Goal: Communication & Community: Participate in discussion

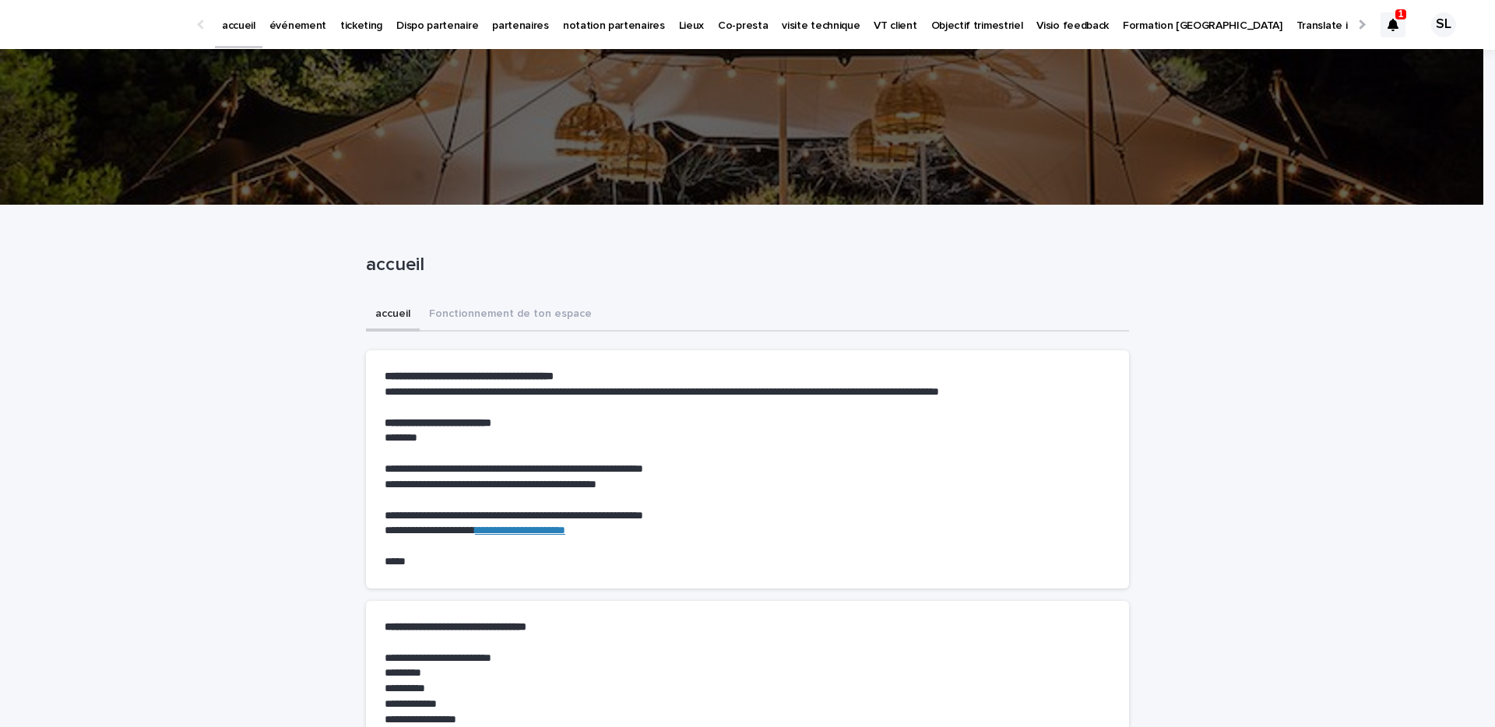
click at [1388, 23] on icon at bounding box center [1393, 25] width 11 height 12
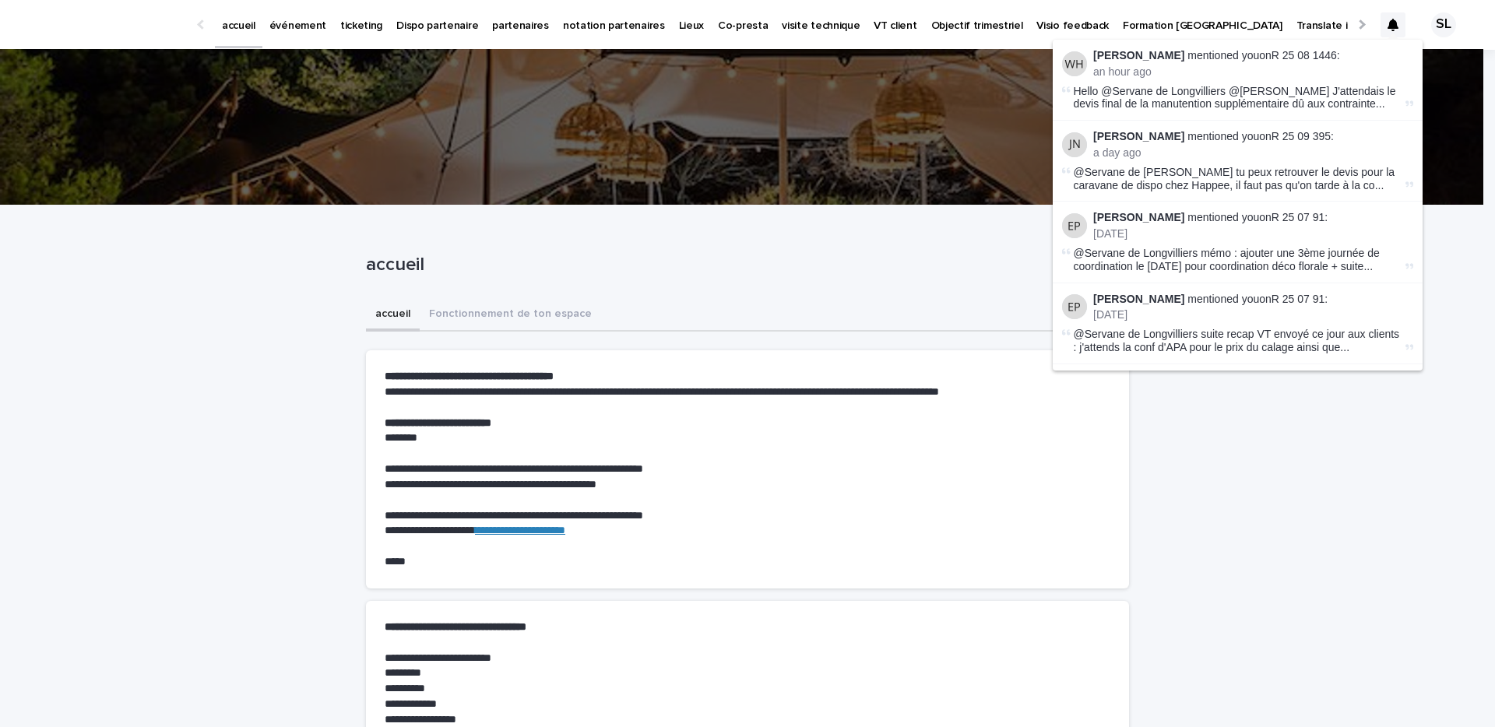
click at [1306, 46] on li "William Hearsey mentioned you on R 25 08 1446 : an hour ago Hello @Servane de L…" at bounding box center [1238, 80] width 370 height 81
click at [1309, 51] on link "R 25 08 1446" at bounding box center [1304, 55] width 65 height 12
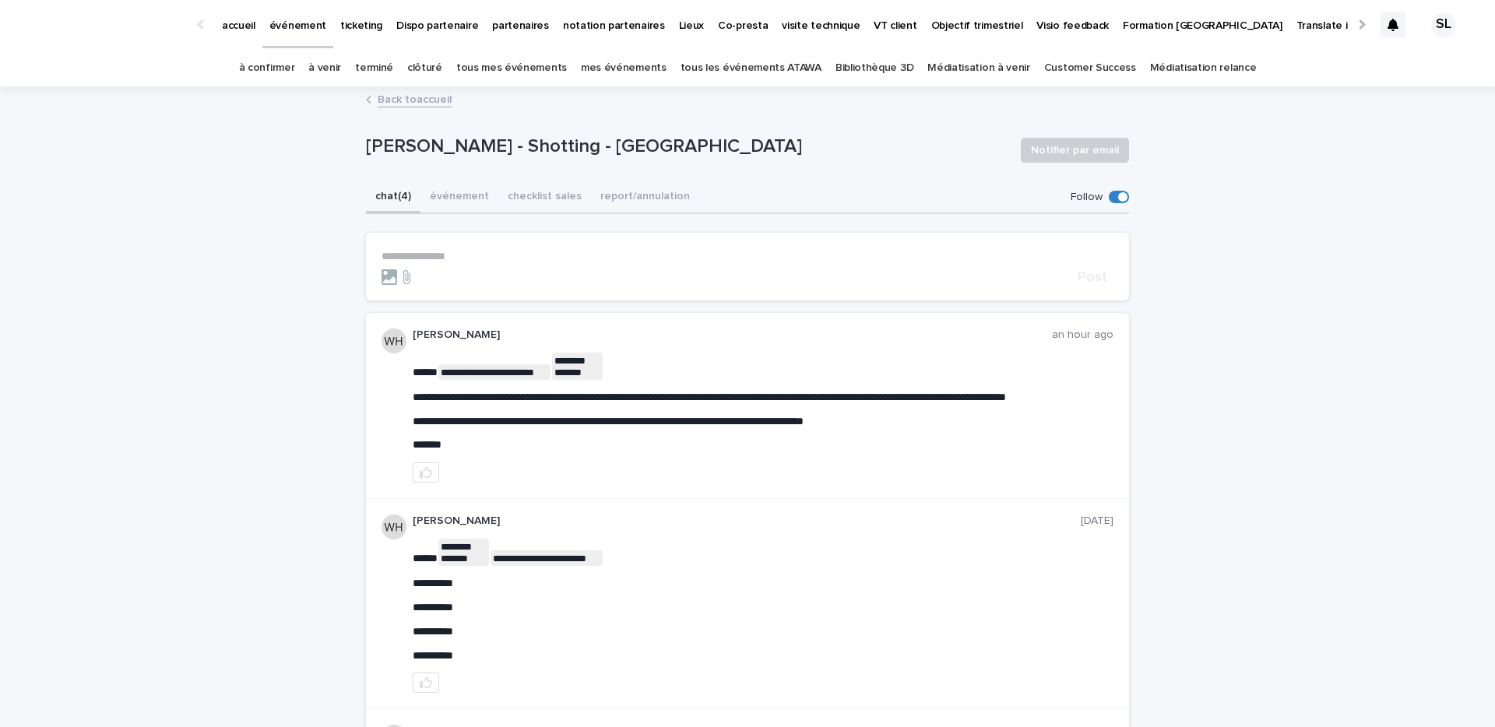
click at [605, 251] on p "**********" at bounding box center [748, 256] width 732 height 13
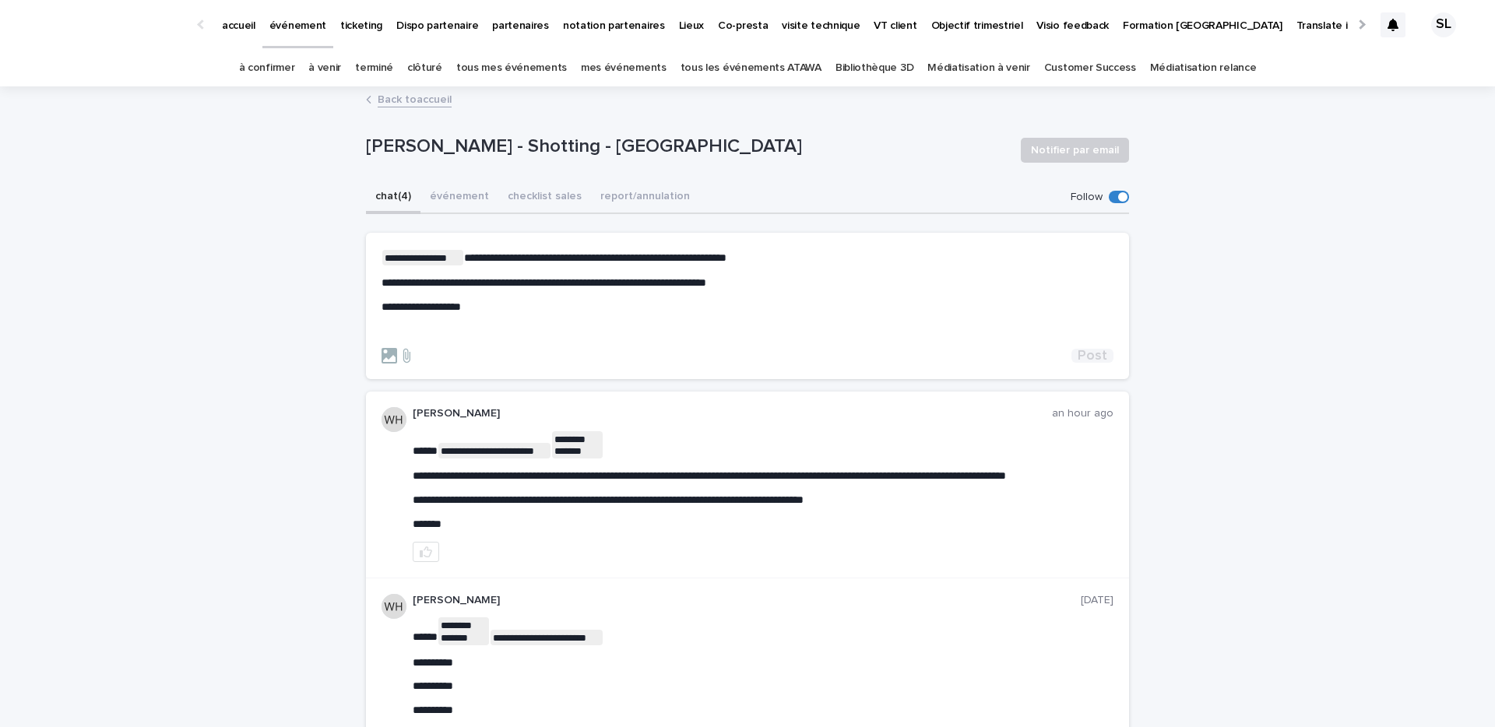
click at [1089, 353] on span "Post" at bounding box center [1093, 356] width 30 height 14
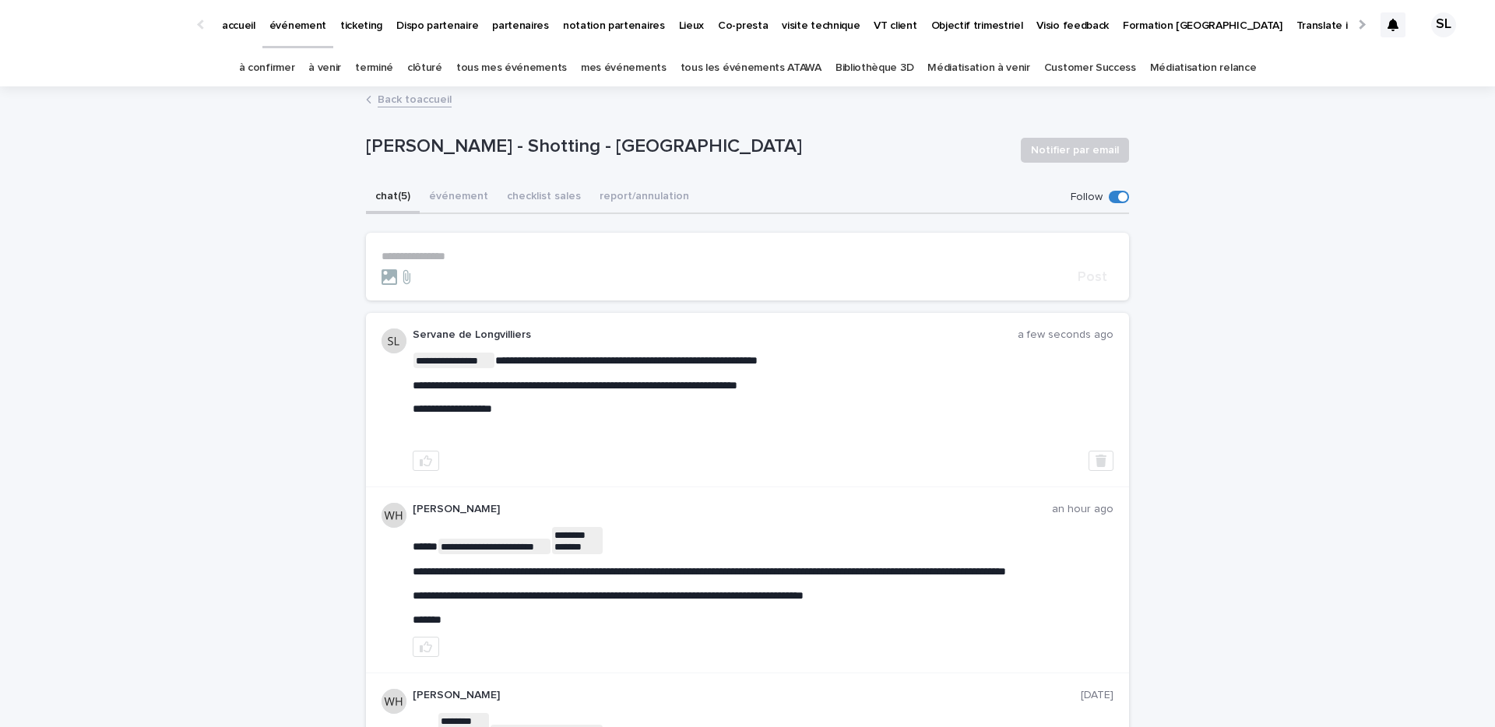
click at [285, 23] on p "événement" at bounding box center [297, 16] width 57 height 33
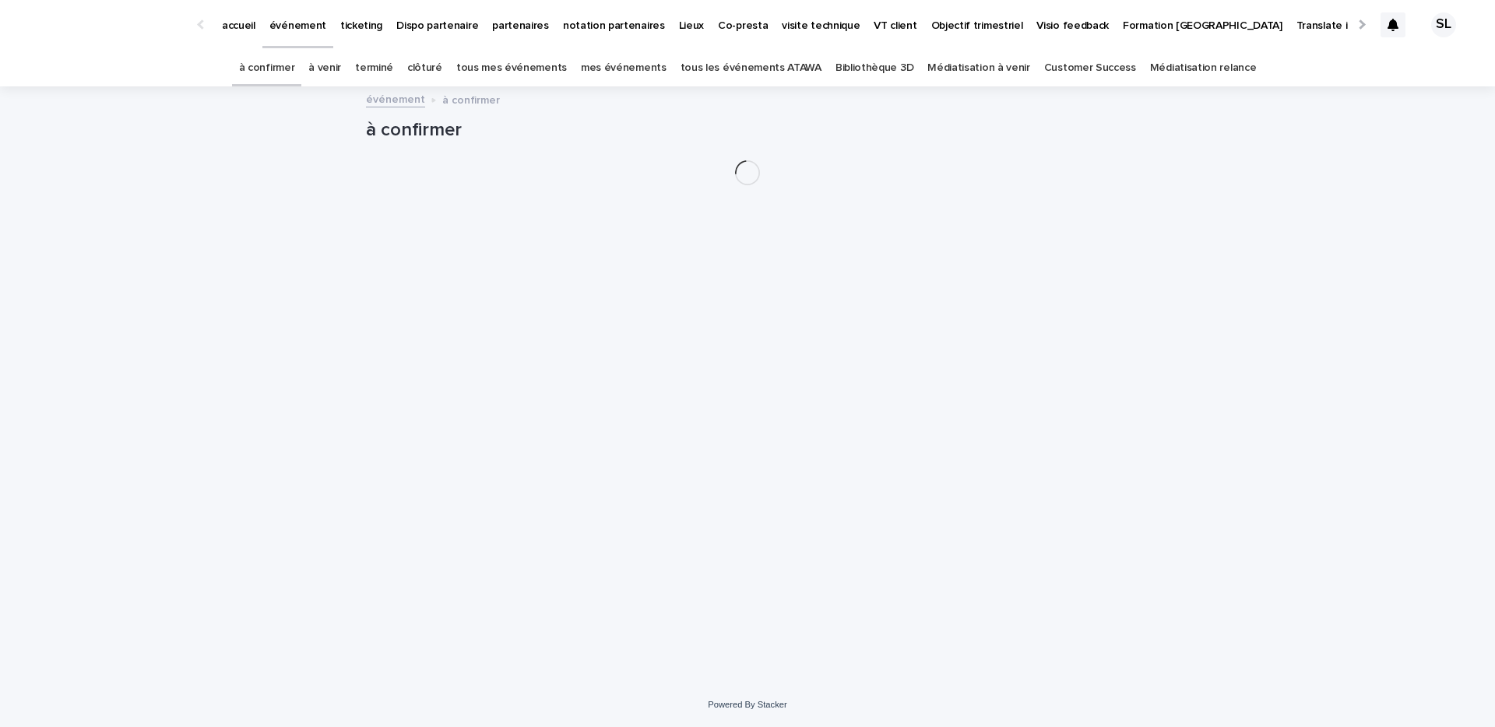
click at [288, 29] on p "événement" at bounding box center [297, 16] width 57 height 33
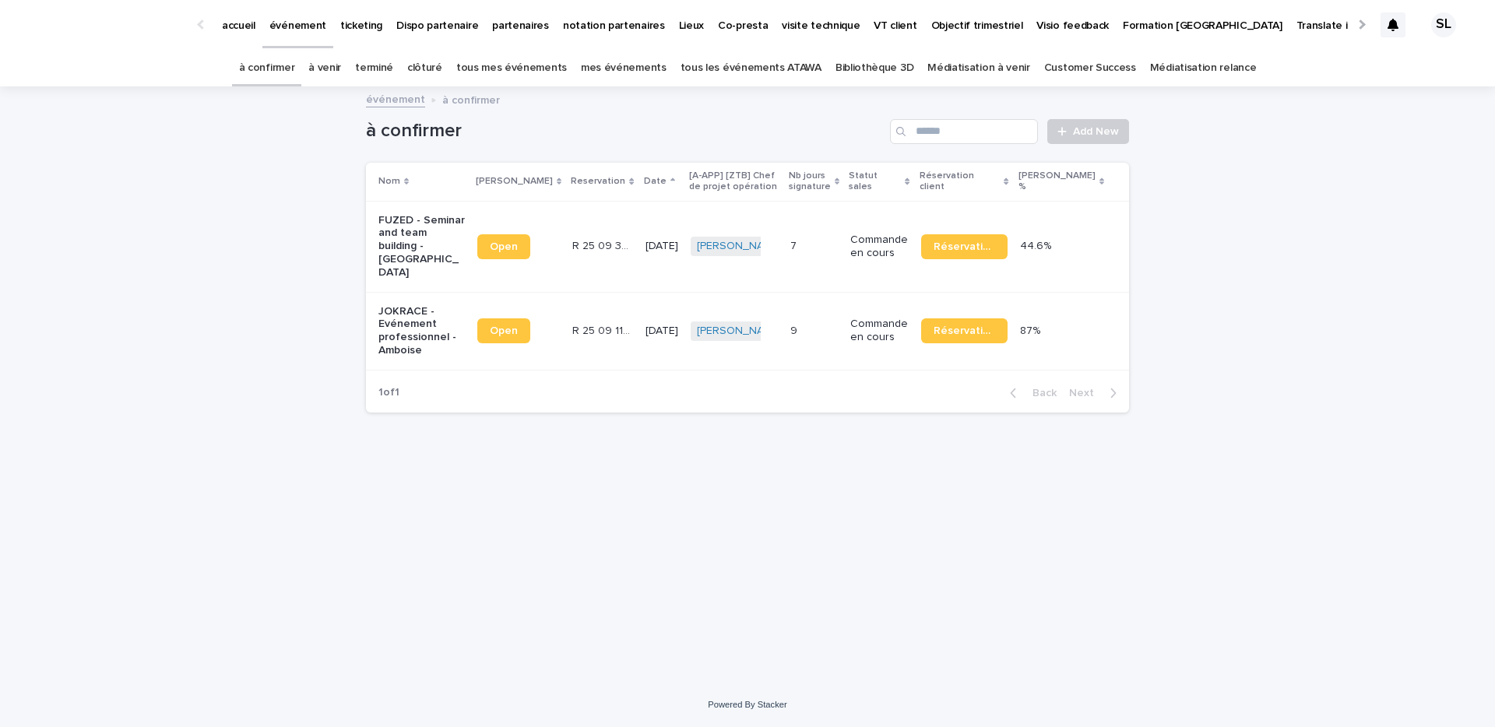
click at [200, 35] on div at bounding box center [202, 24] width 25 height 48
click at [245, 28] on p "accueil" at bounding box center [238, 16] width 33 height 33
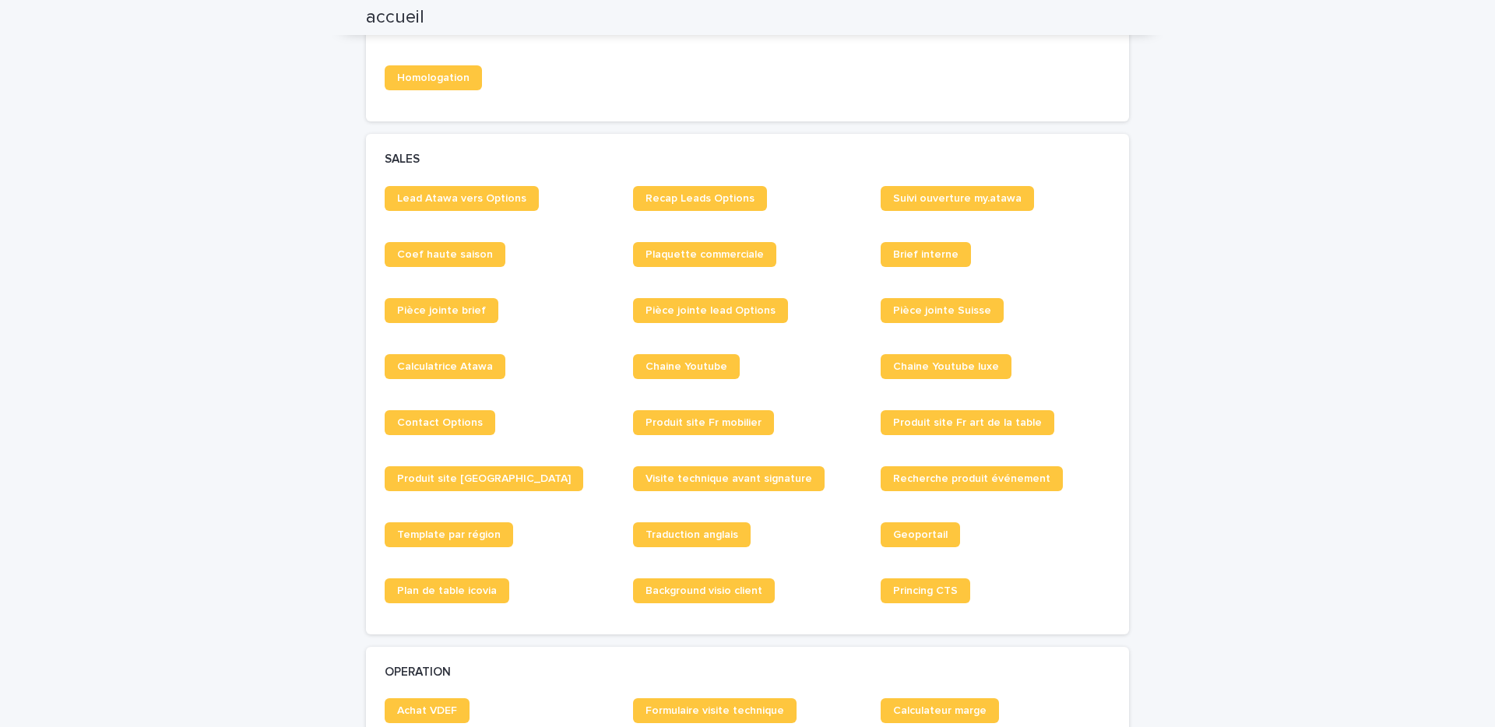
scroll to position [1074, 0]
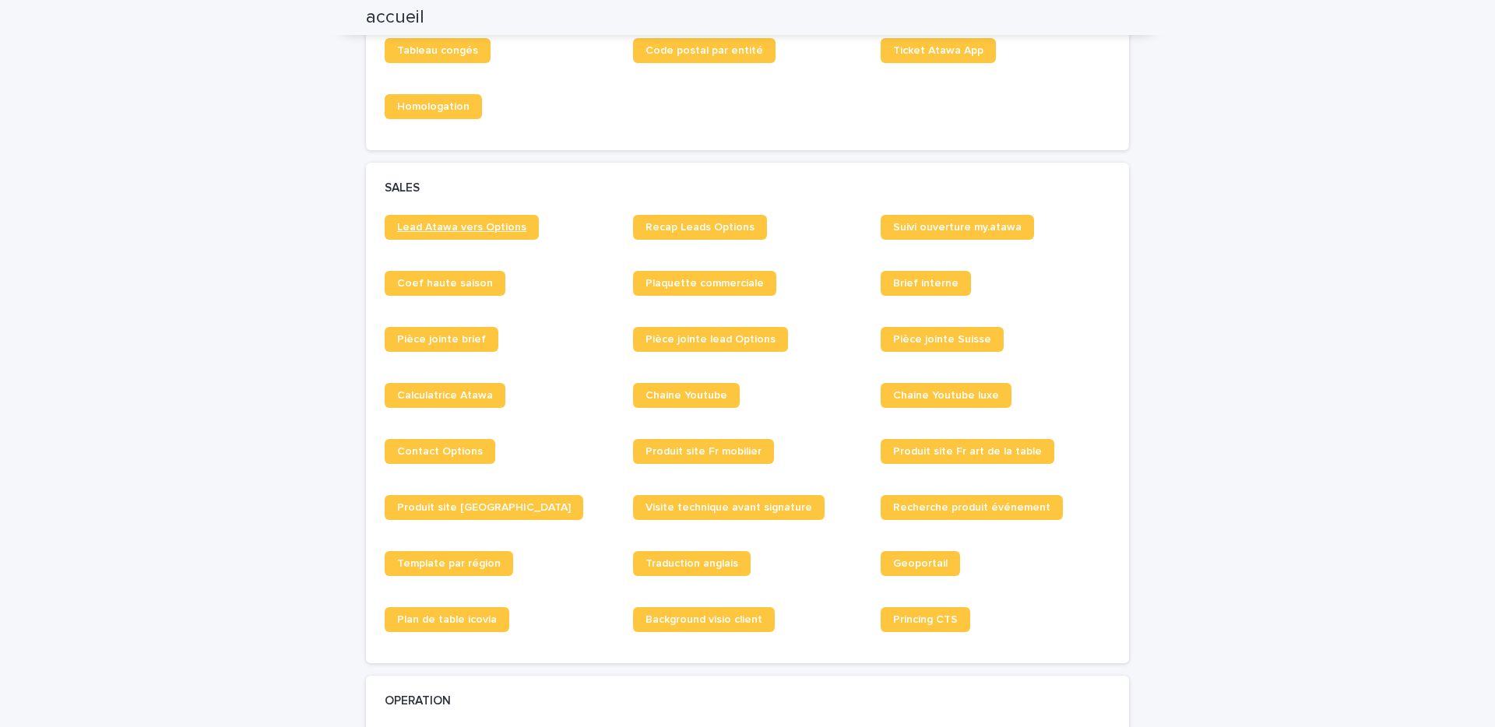
click at [499, 220] on link "Lead Atawa vers Options" at bounding box center [462, 227] width 154 height 25
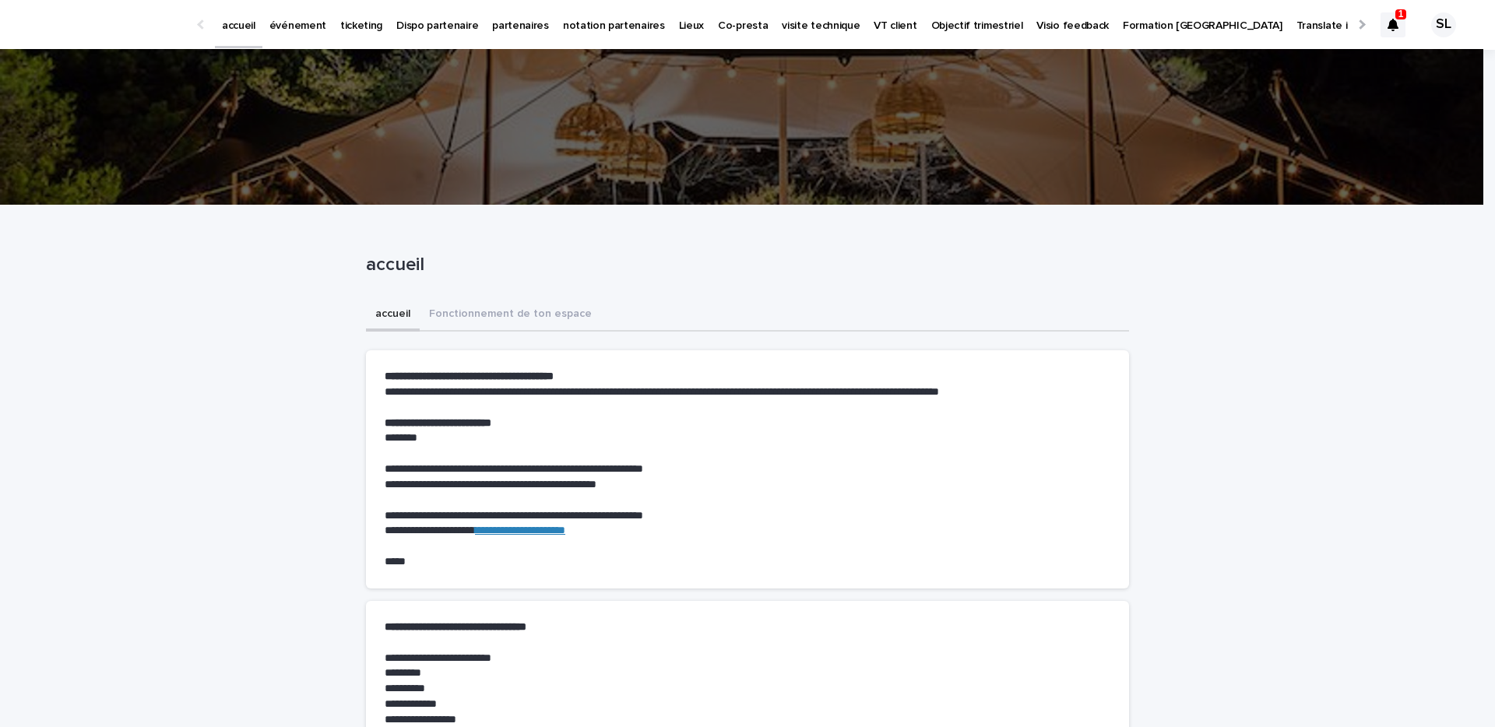
click at [316, 24] on p "événement" at bounding box center [297, 16] width 57 height 33
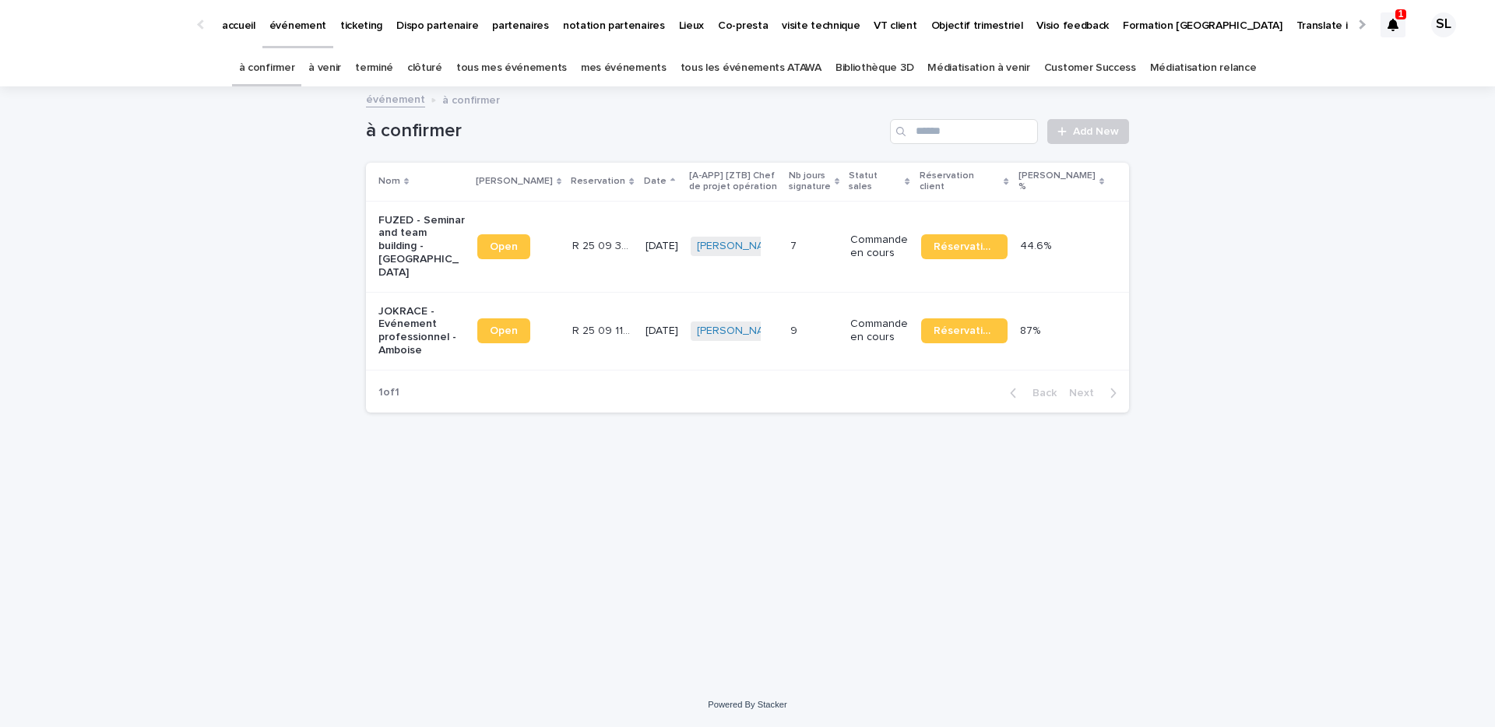
click at [341, 69] on link "à venir" at bounding box center [324, 68] width 33 height 37
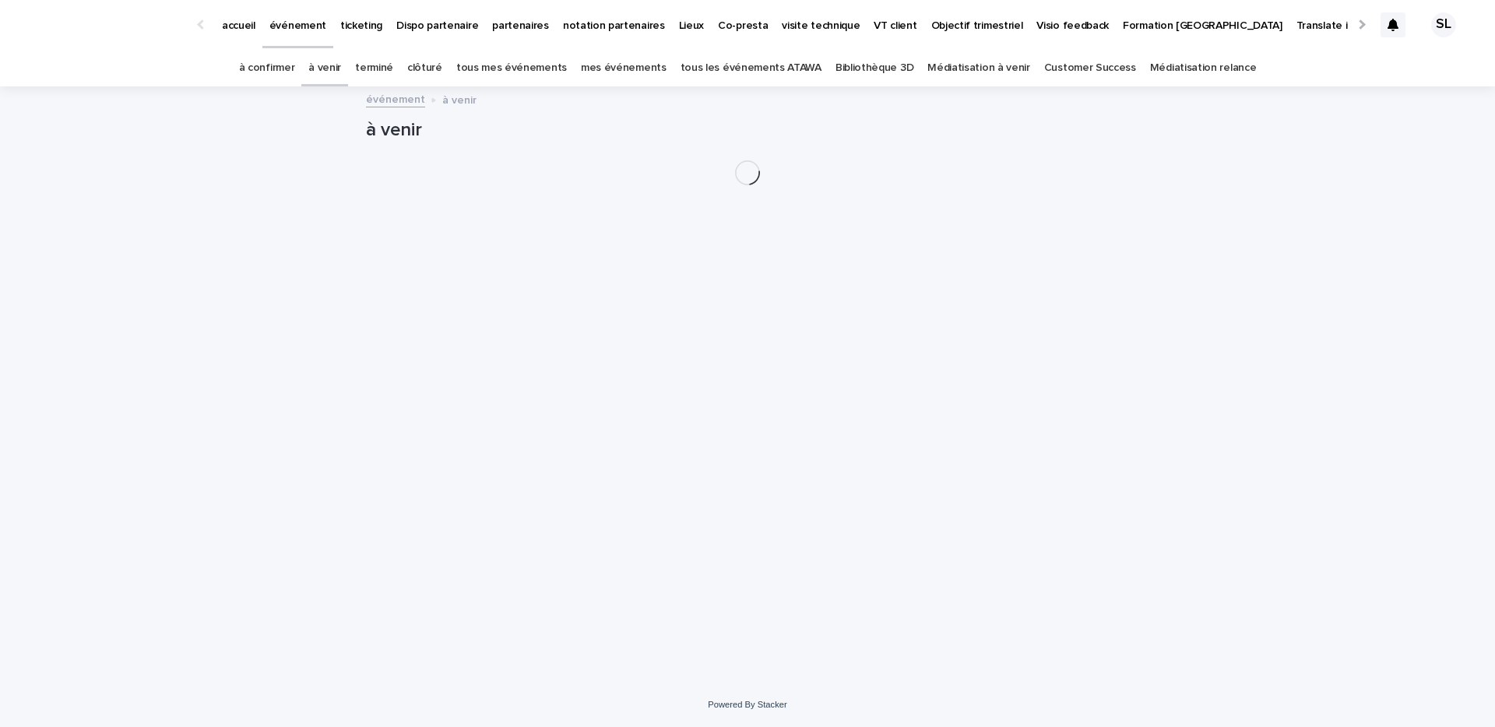
click at [392, 73] on link "terminé" at bounding box center [374, 68] width 38 height 37
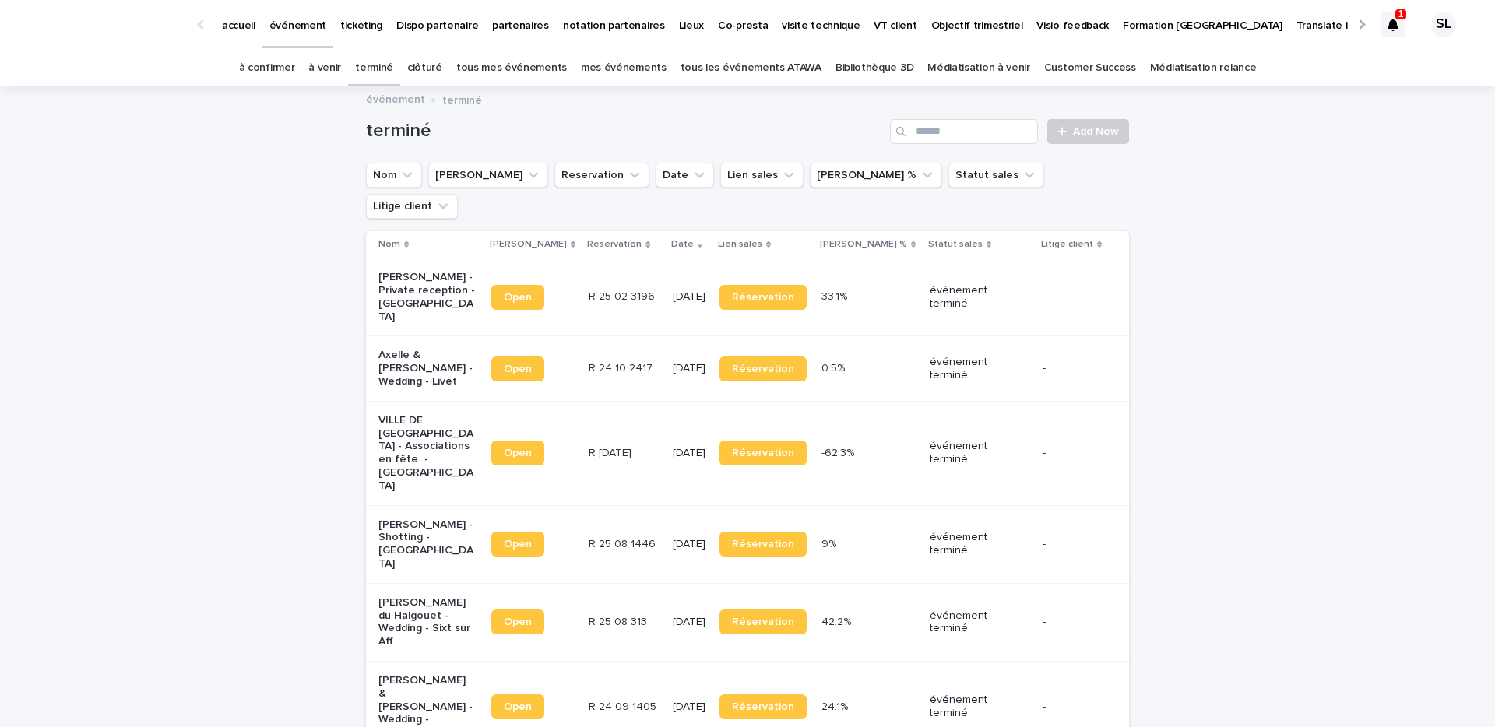
click at [442, 57] on link "clôturé" at bounding box center [424, 68] width 35 height 37
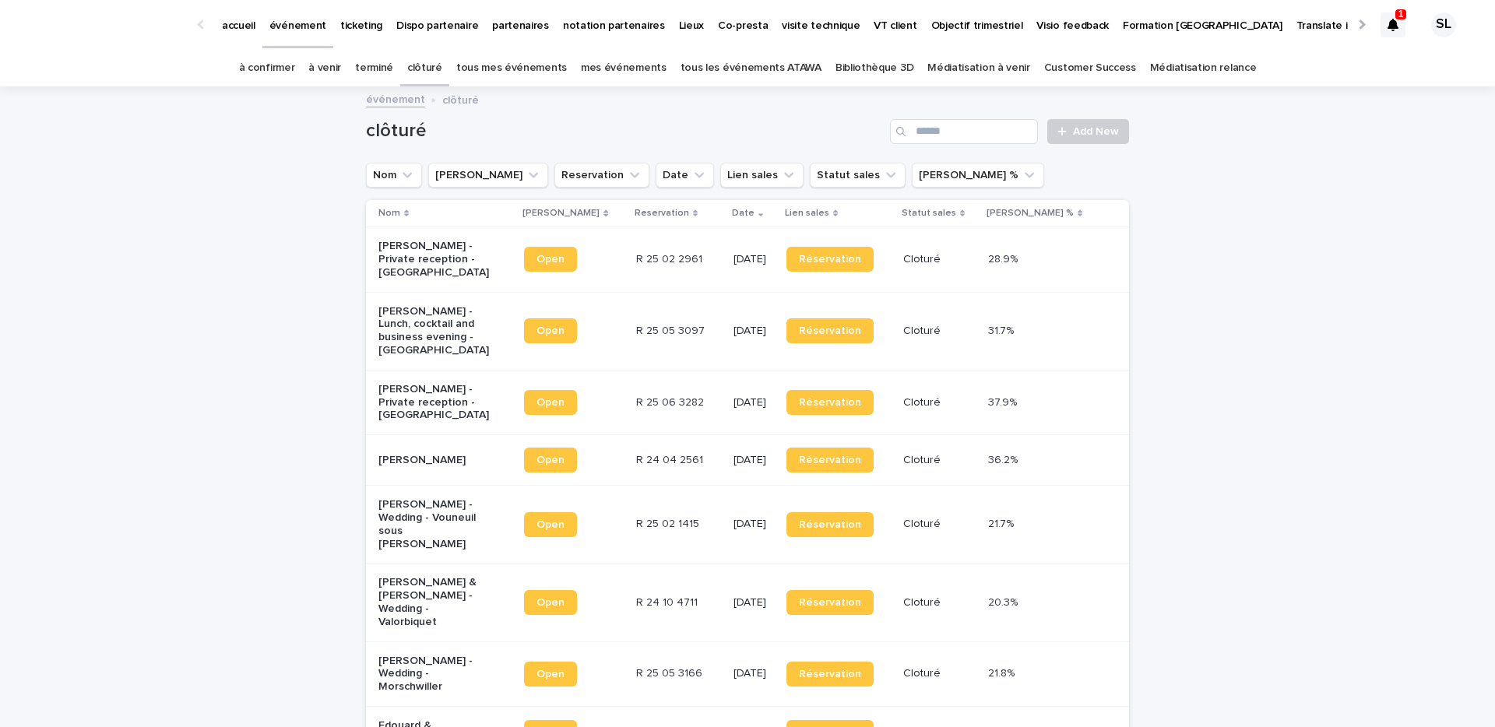
click at [393, 68] on link "terminé" at bounding box center [374, 68] width 38 height 37
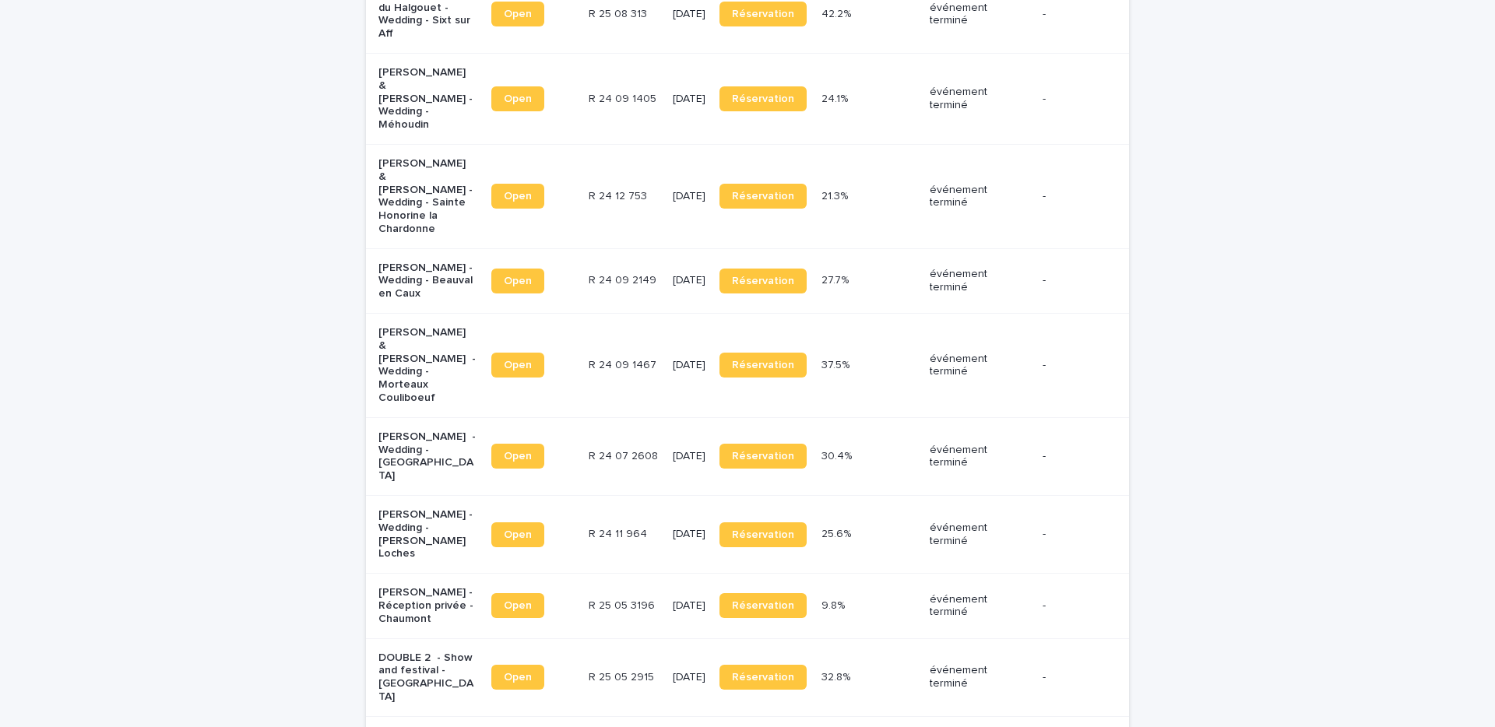
scroll to position [605, 0]
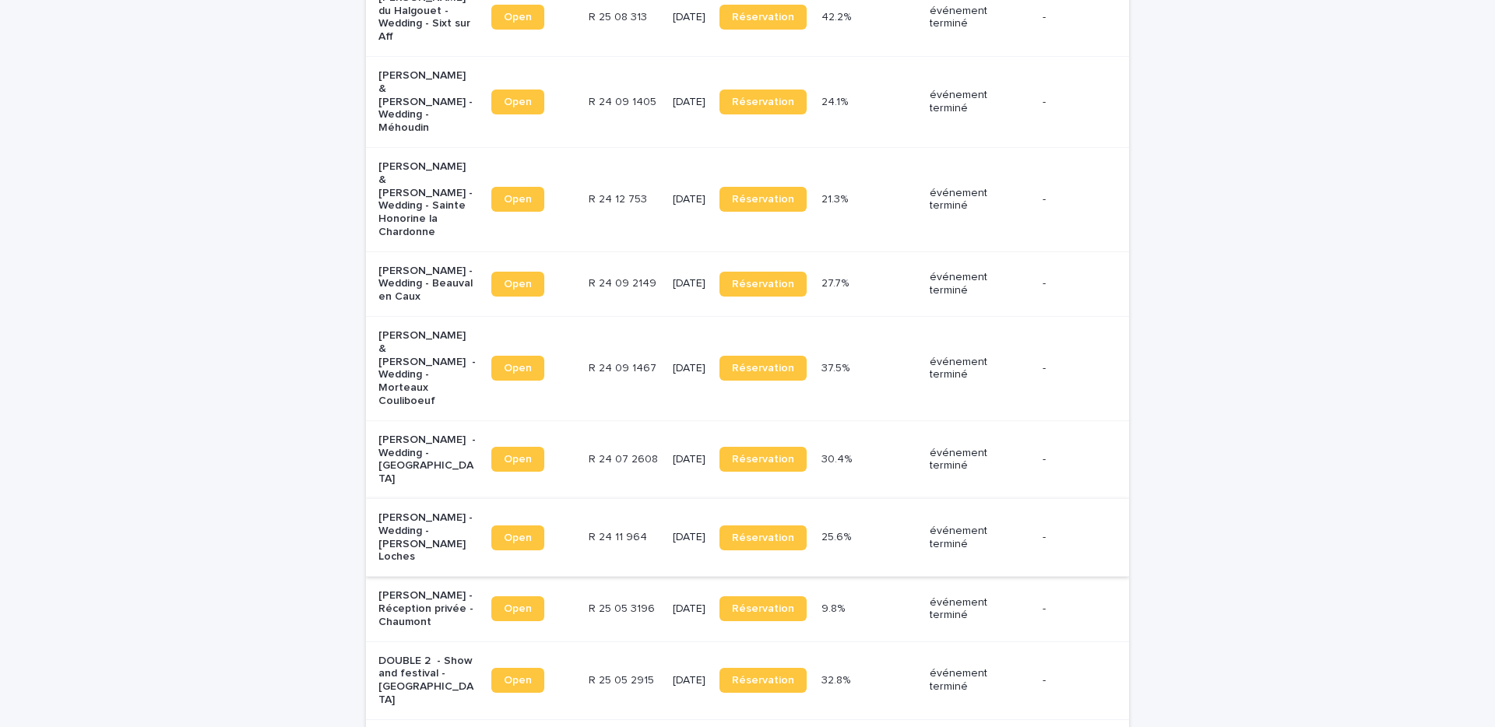
click at [530, 526] on link "Open" at bounding box center [517, 538] width 53 height 25
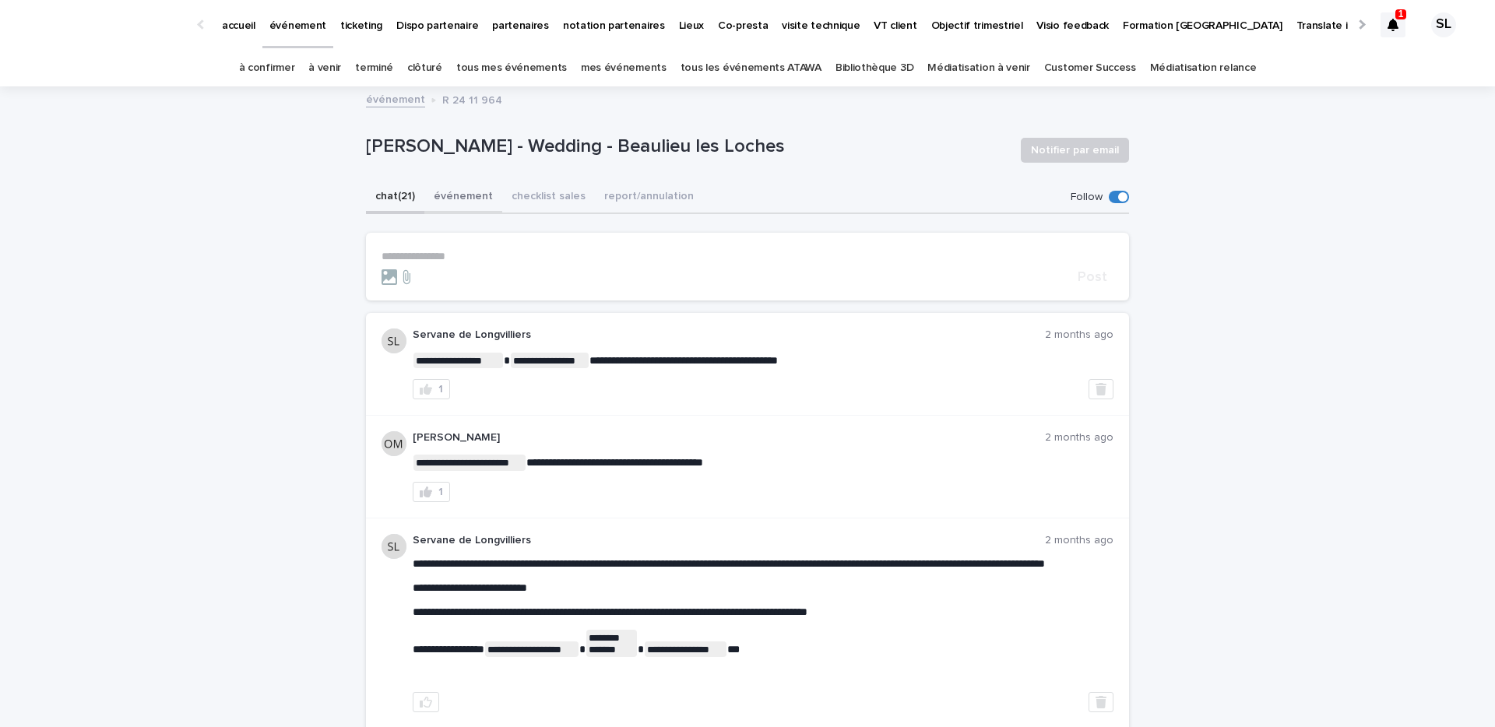
click at [428, 202] on button "événement" at bounding box center [463, 197] width 78 height 33
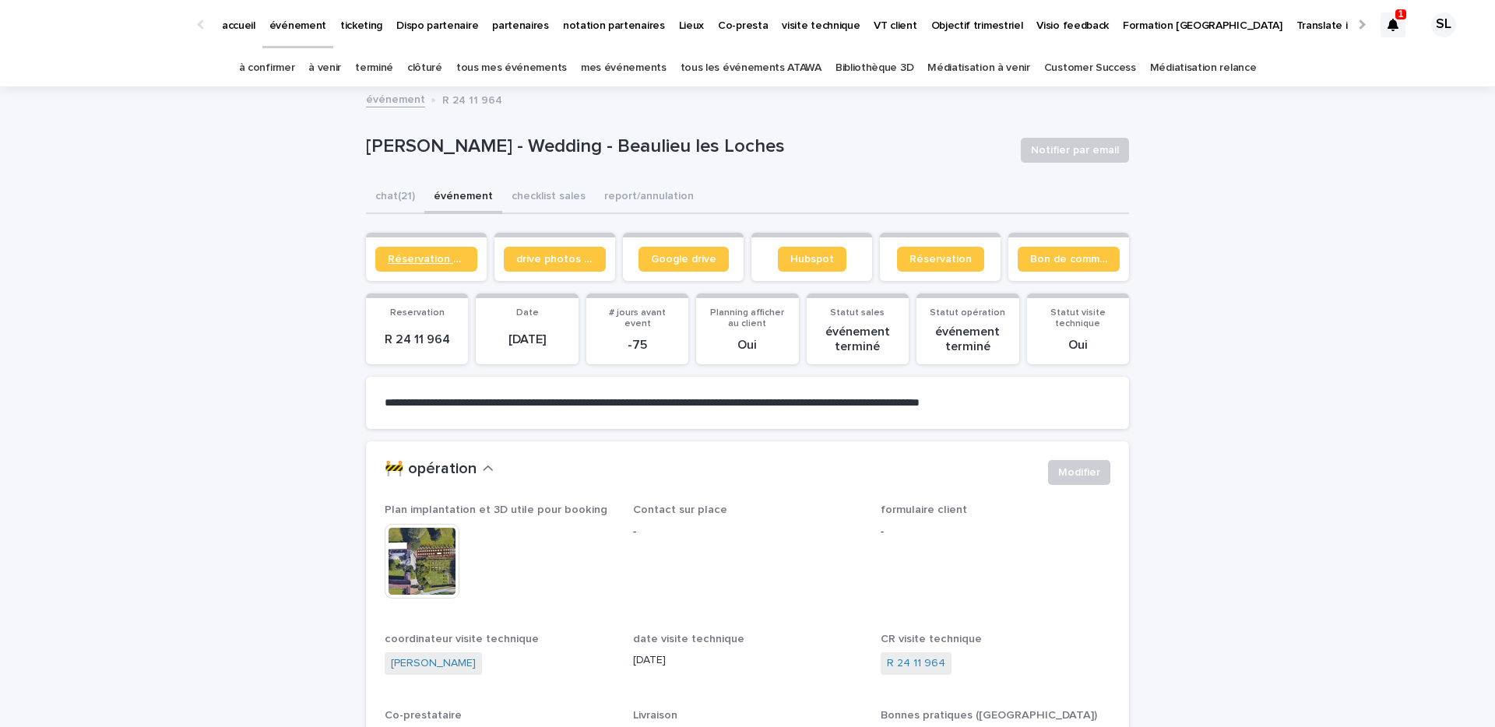
click at [438, 259] on span "Réservation client" at bounding box center [426, 259] width 77 height 11
click at [655, 263] on span "Google drive" at bounding box center [683, 259] width 65 height 11
click at [1388, 25] on icon at bounding box center [1393, 25] width 11 height 12
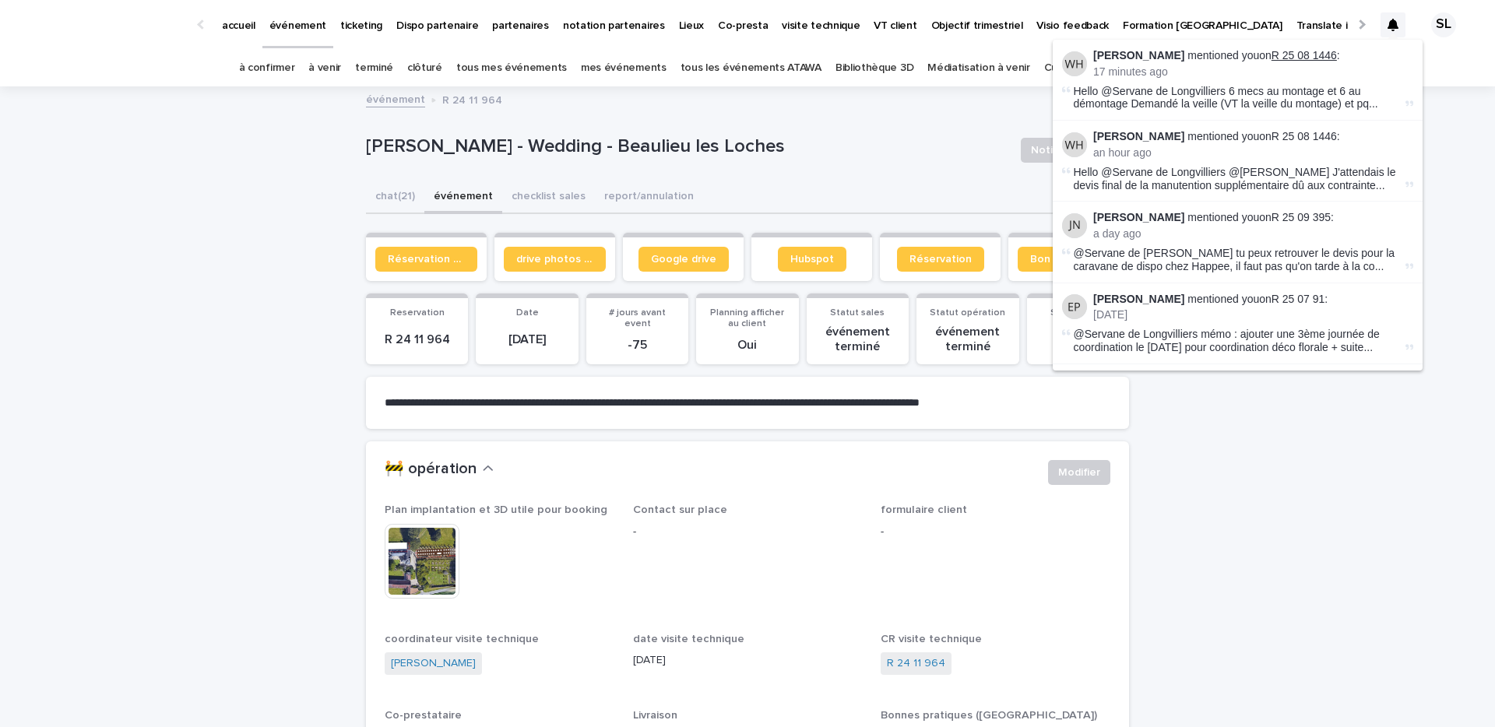
click at [1291, 51] on link "R 25 08 1446" at bounding box center [1304, 55] width 65 height 12
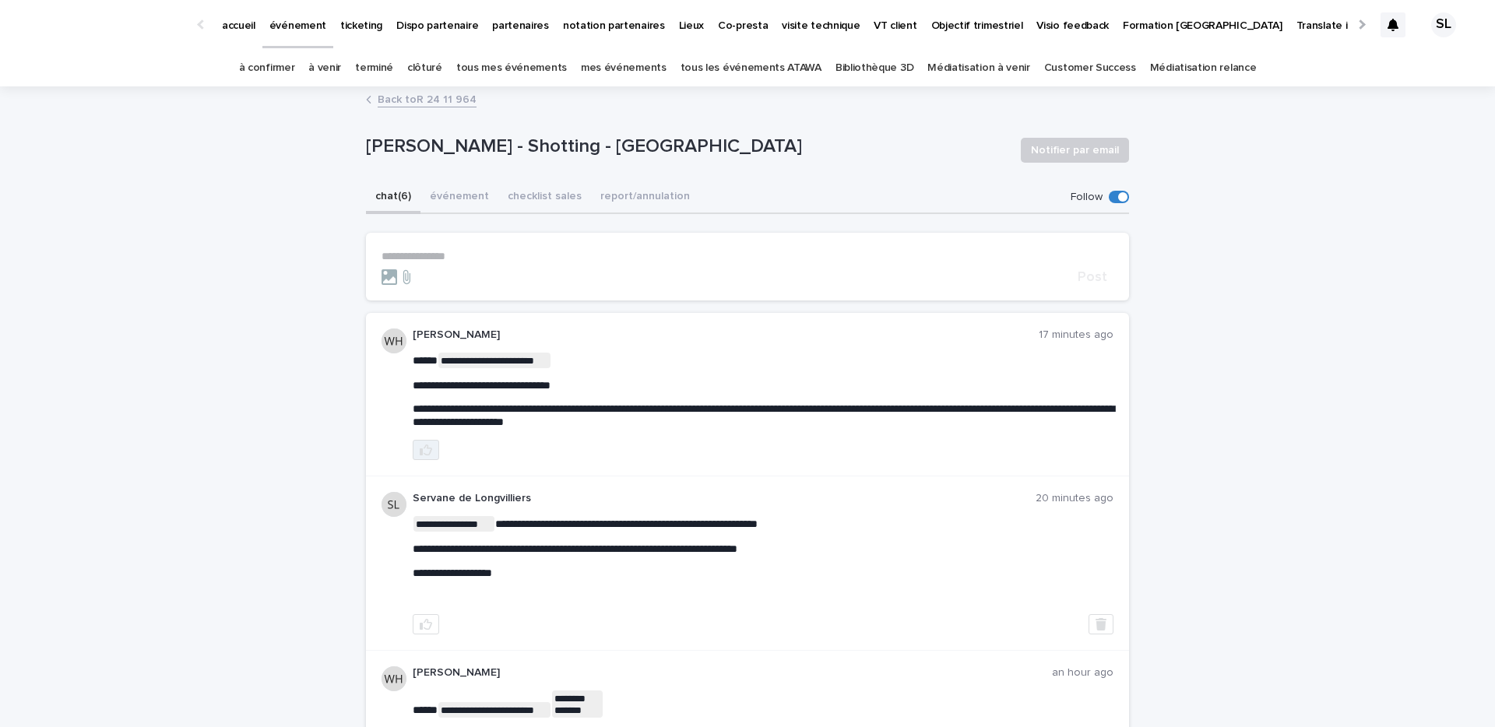
click at [427, 447] on button "button" at bounding box center [426, 450] width 26 height 20
click at [528, 463] on div "**********" at bounding box center [747, 395] width 763 height 164
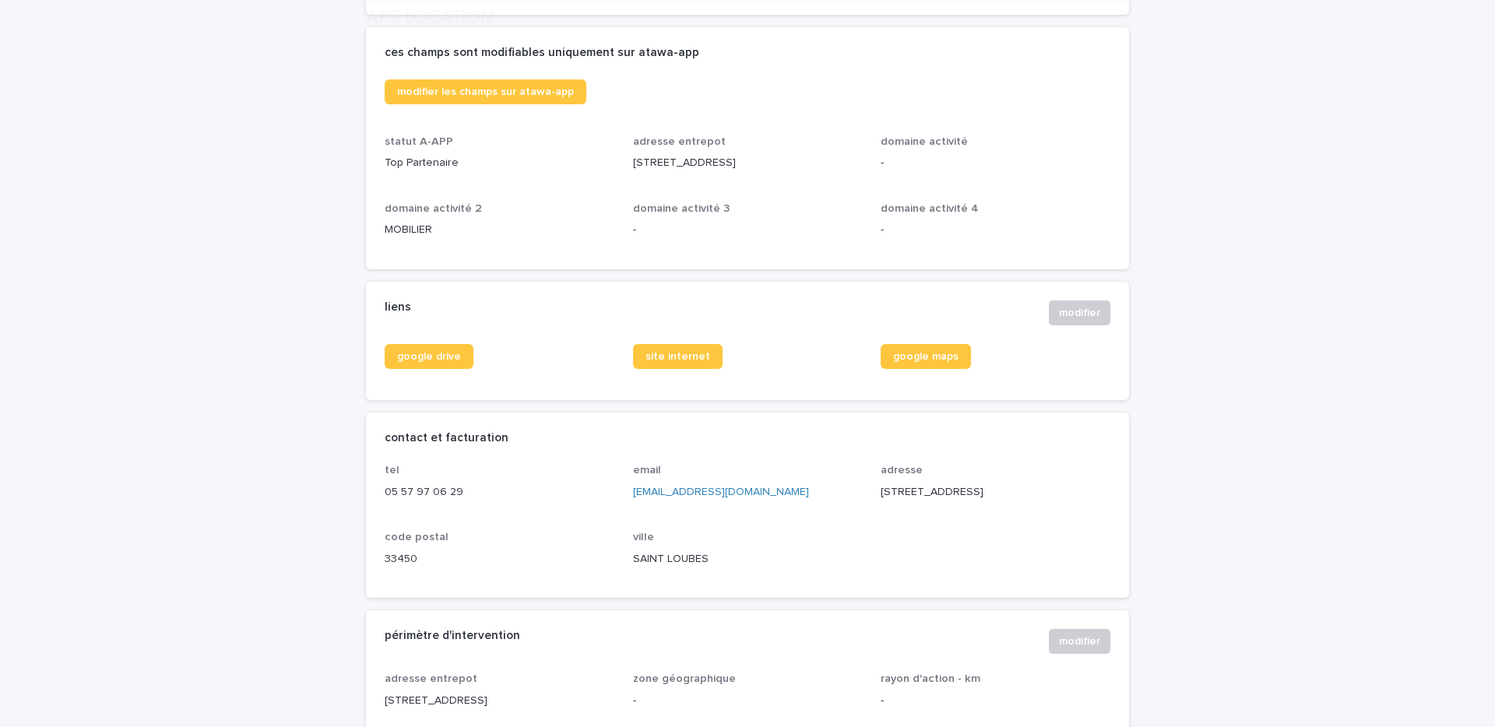
scroll to position [397, 0]
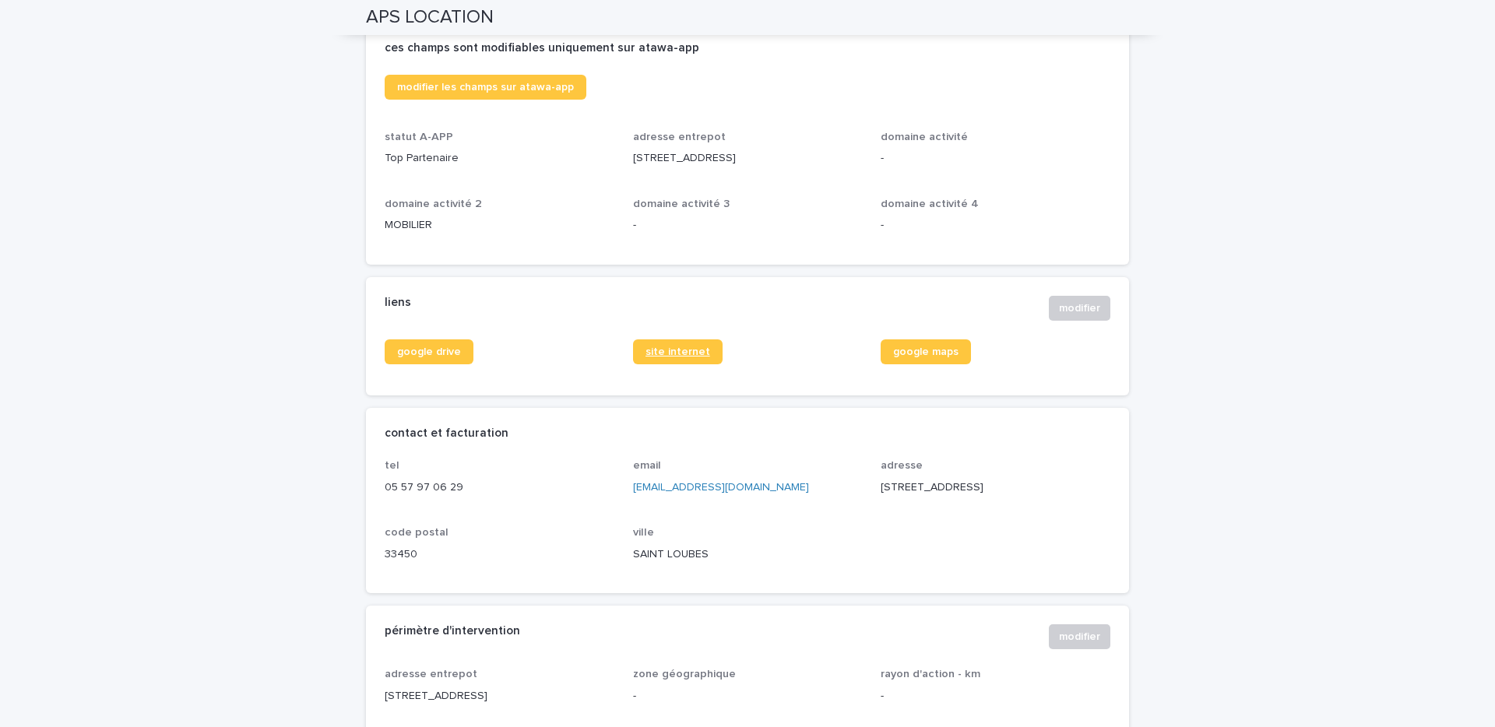
click at [674, 361] on link "site internet" at bounding box center [678, 352] width 90 height 25
click at [435, 357] on span "google drive" at bounding box center [429, 352] width 64 height 11
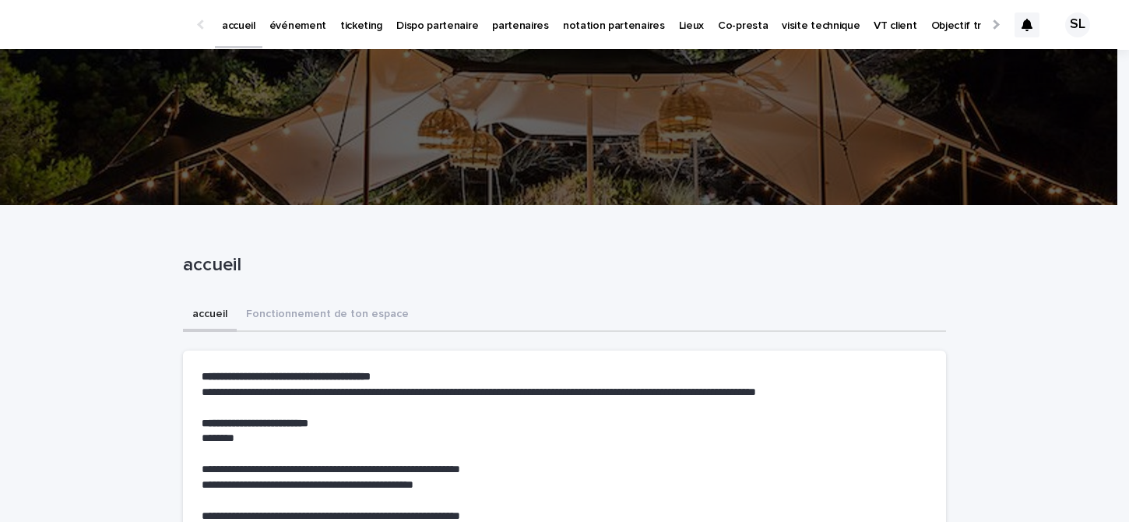
click at [280, 20] on p "événement" at bounding box center [297, 16] width 57 height 33
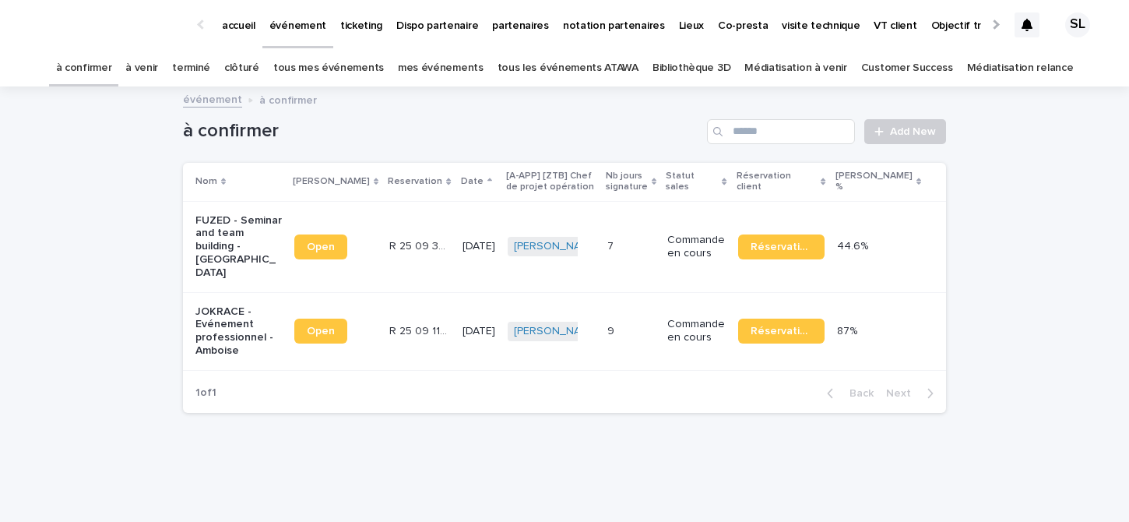
click at [158, 72] on link "à venir" at bounding box center [141, 68] width 33 height 37
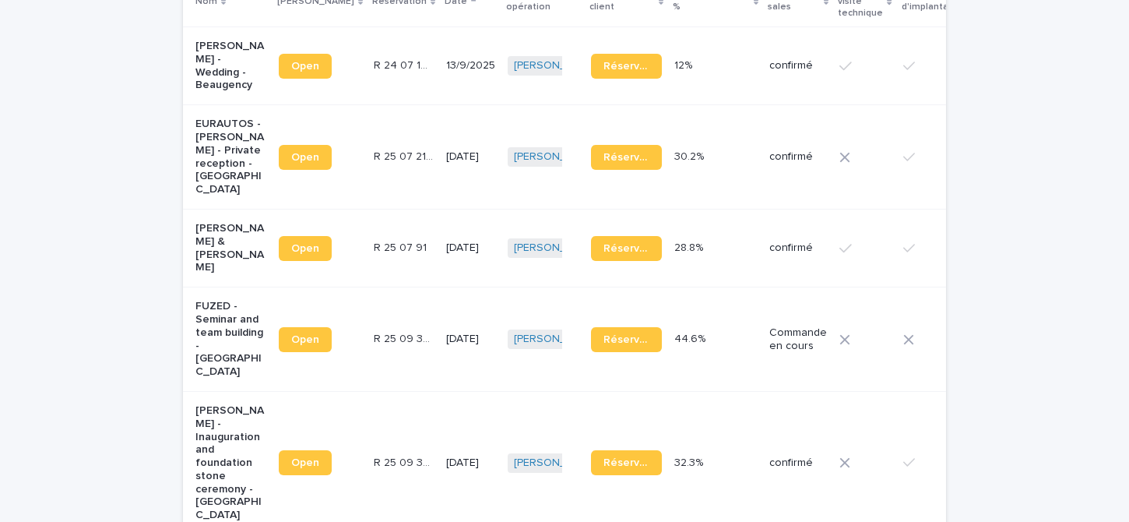
scroll to position [253, 0]
click at [228, 137] on p "EURAUTOS - [PERSON_NAME] - Private reception - [GEOGRAPHIC_DATA]" at bounding box center [230, 157] width 71 height 79
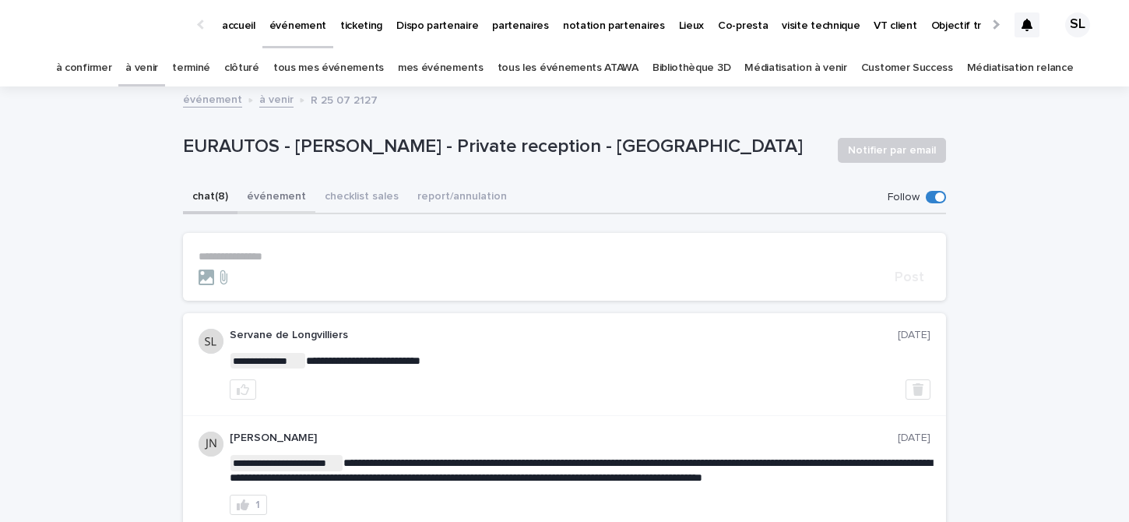
click at [276, 212] on button "événement" at bounding box center [277, 197] width 78 height 33
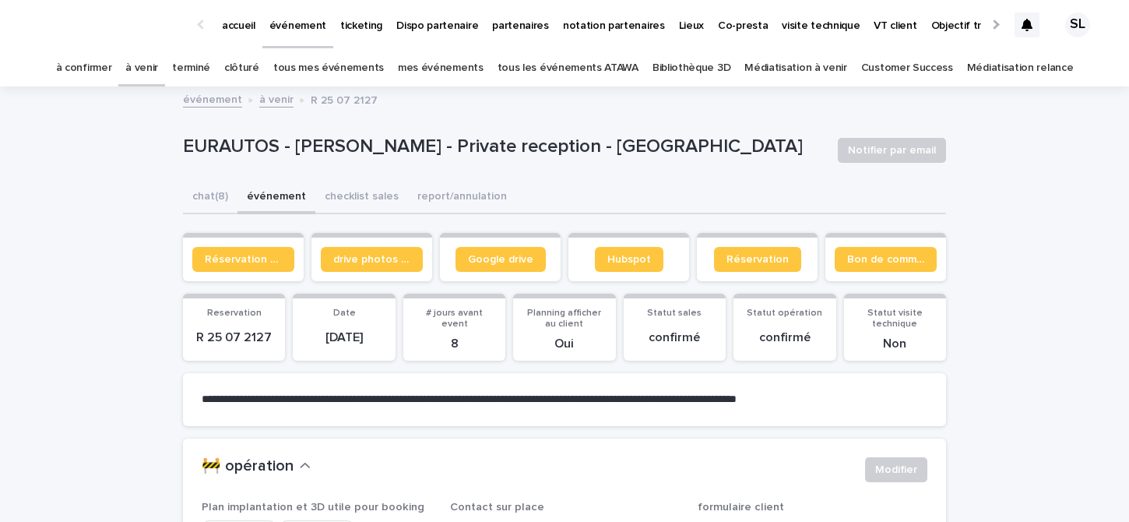
click at [276, 195] on button "événement" at bounding box center [277, 197] width 78 height 33
click at [247, 247] on link "Réservation client" at bounding box center [243, 259] width 102 height 25
click at [220, 194] on button "chat (8)" at bounding box center [210, 197] width 55 height 33
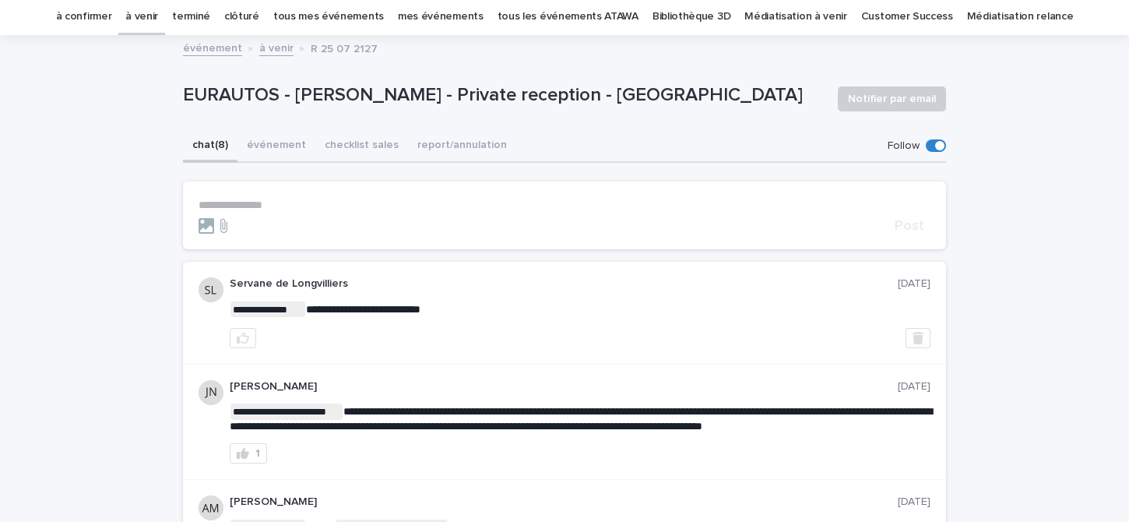
scroll to position [49, 0]
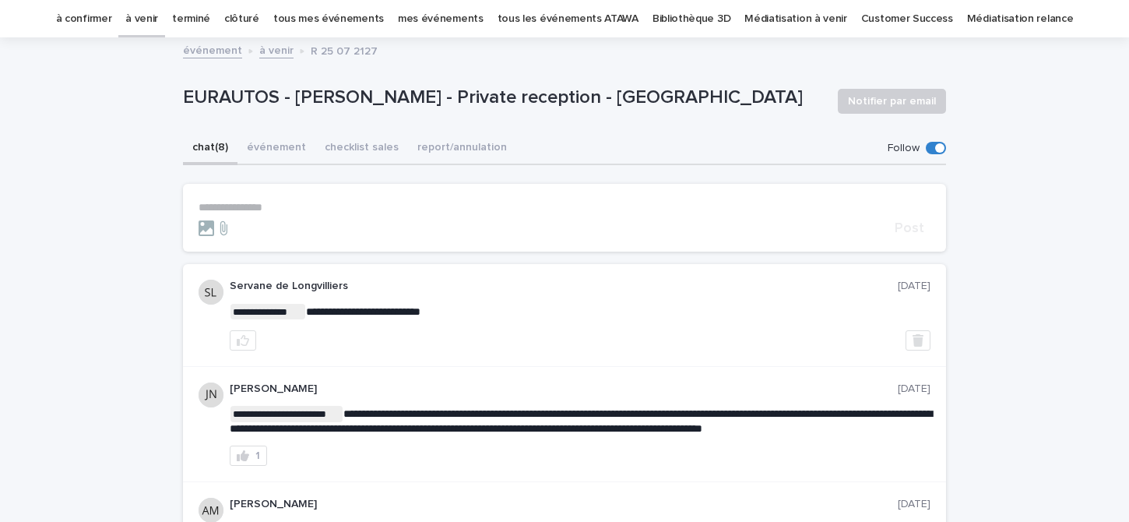
click at [343, 206] on p "**********" at bounding box center [565, 207] width 732 height 13
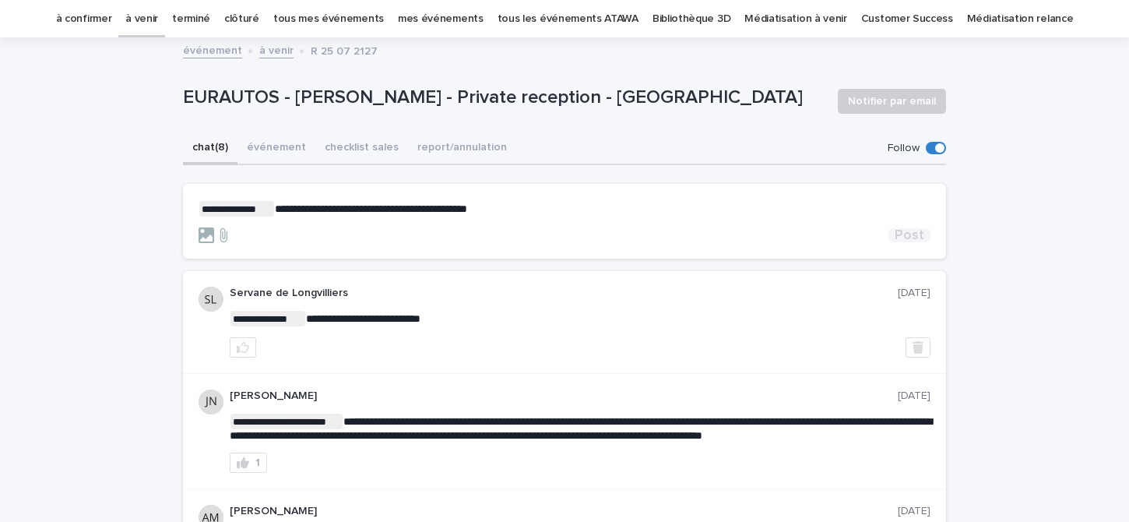
click at [907, 229] on span "Post" at bounding box center [910, 235] width 30 height 14
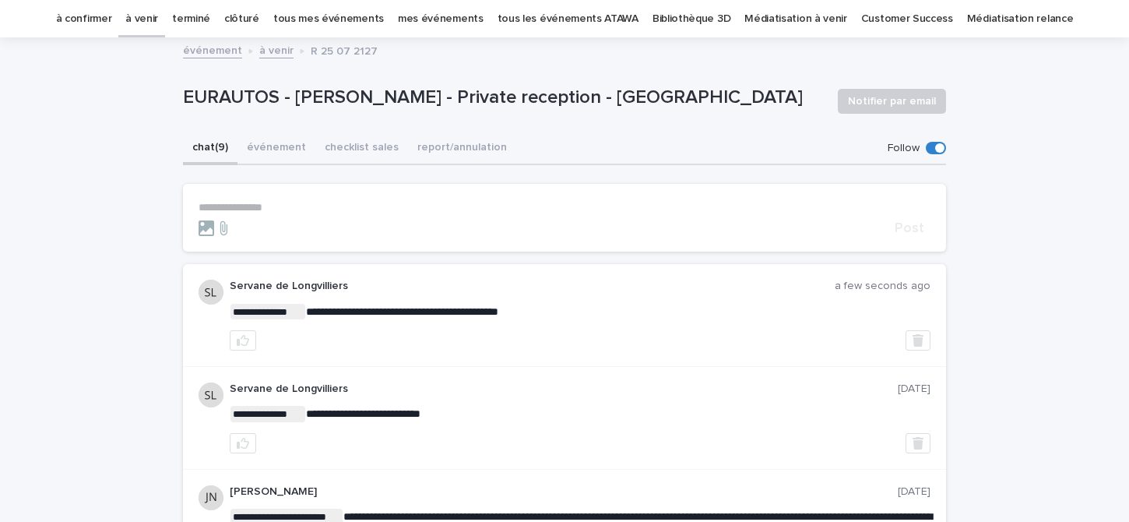
click at [793, 92] on p "EURAUTOS - Elise Charton - Private reception - La chapelle rablais" at bounding box center [504, 97] width 642 height 23
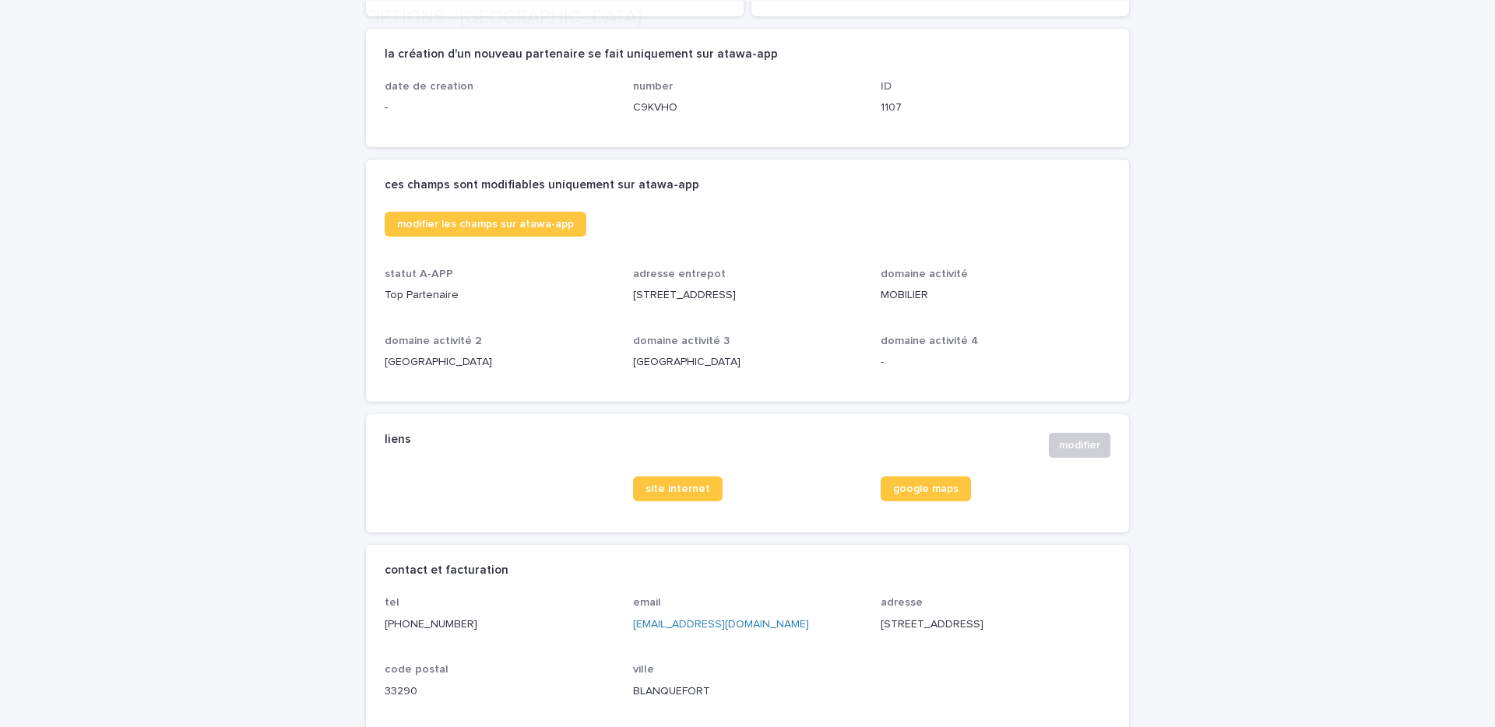
scroll to position [624, 0]
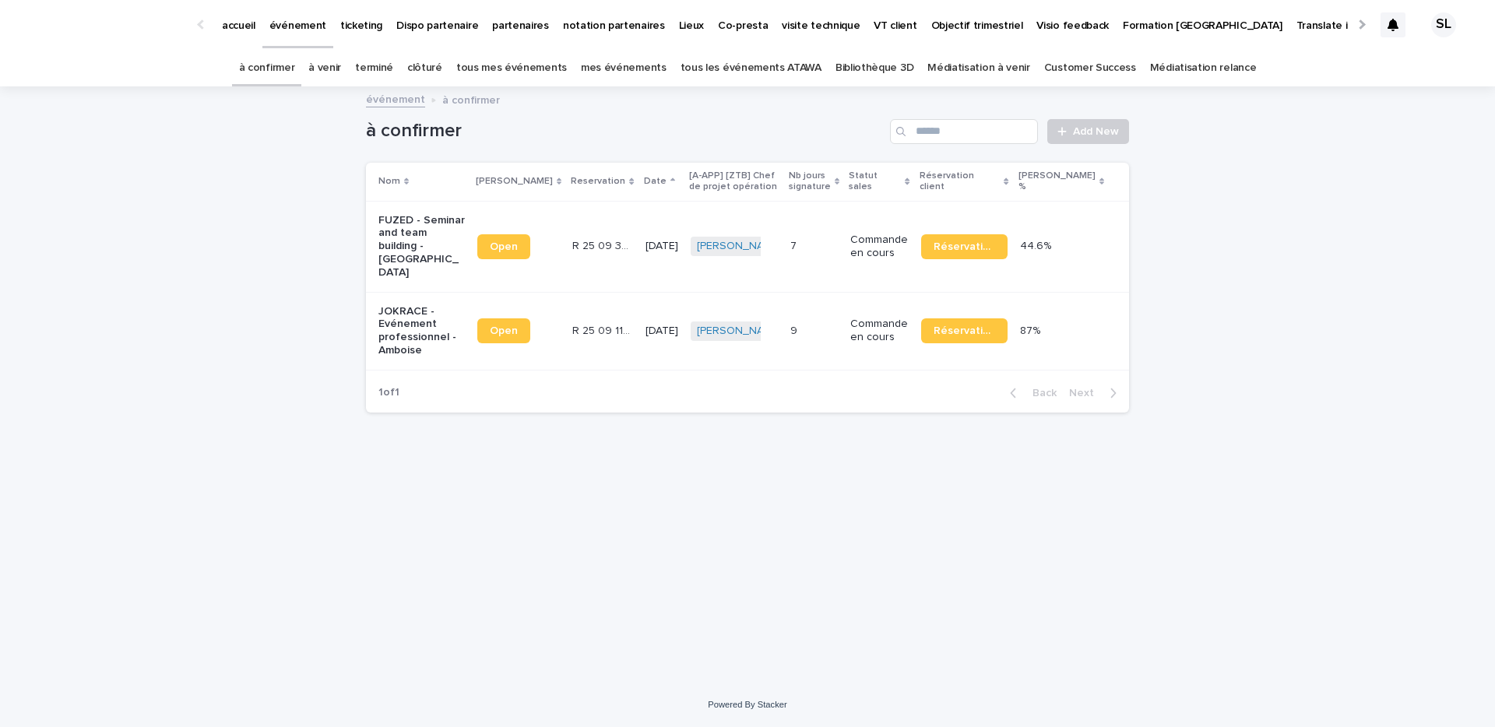
click at [409, 232] on p "FUZED - Seminar and team building - [GEOGRAPHIC_DATA]" at bounding box center [421, 246] width 86 height 65
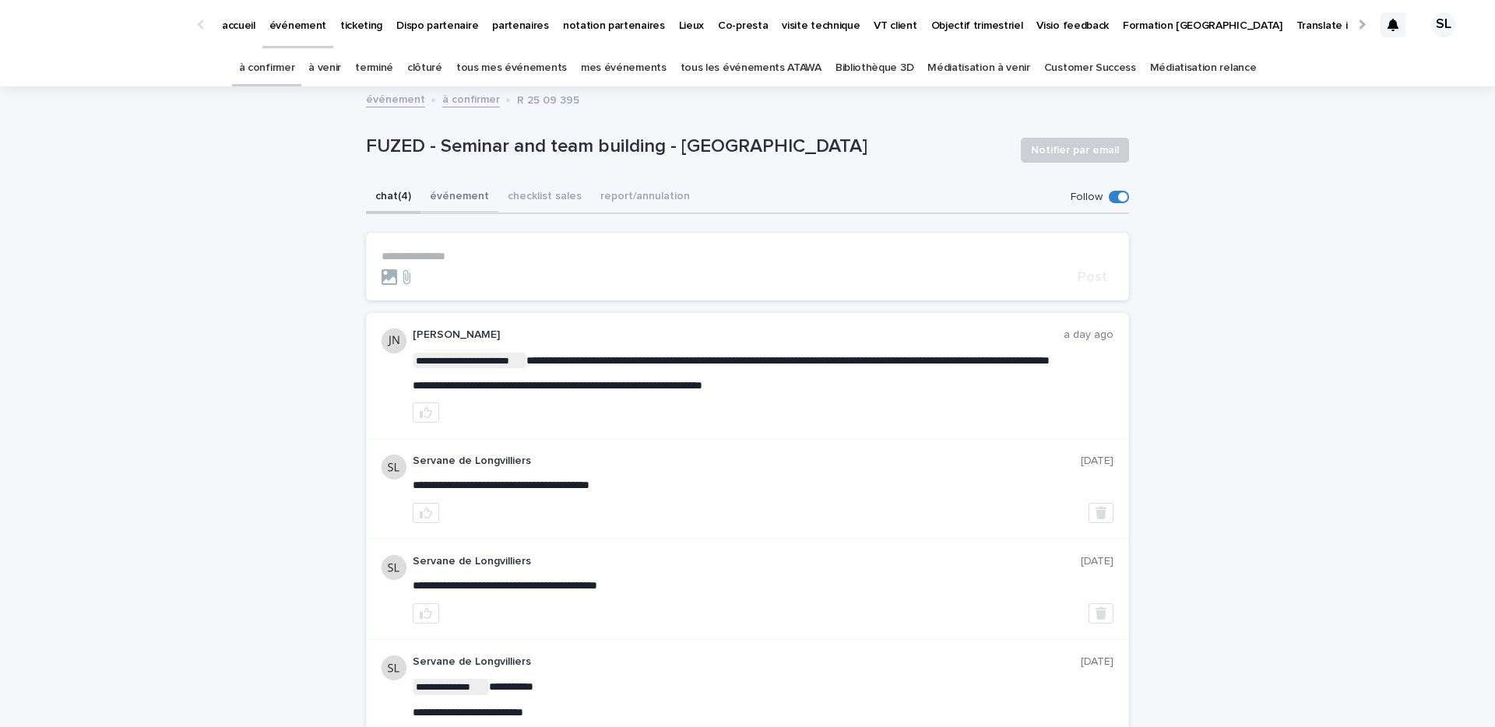
click at [449, 191] on button "événement" at bounding box center [460, 197] width 78 height 33
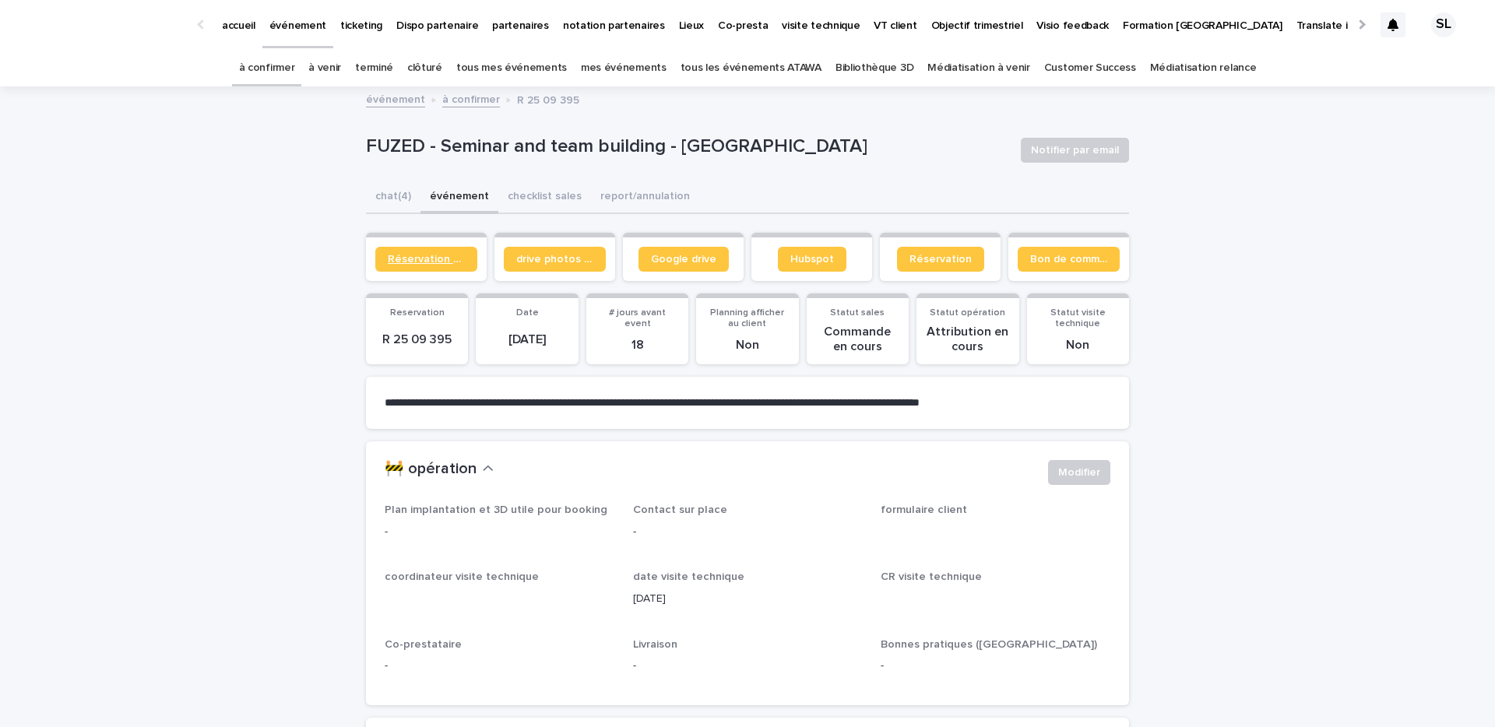
click at [421, 251] on link "Réservation client" at bounding box center [426, 259] width 102 height 25
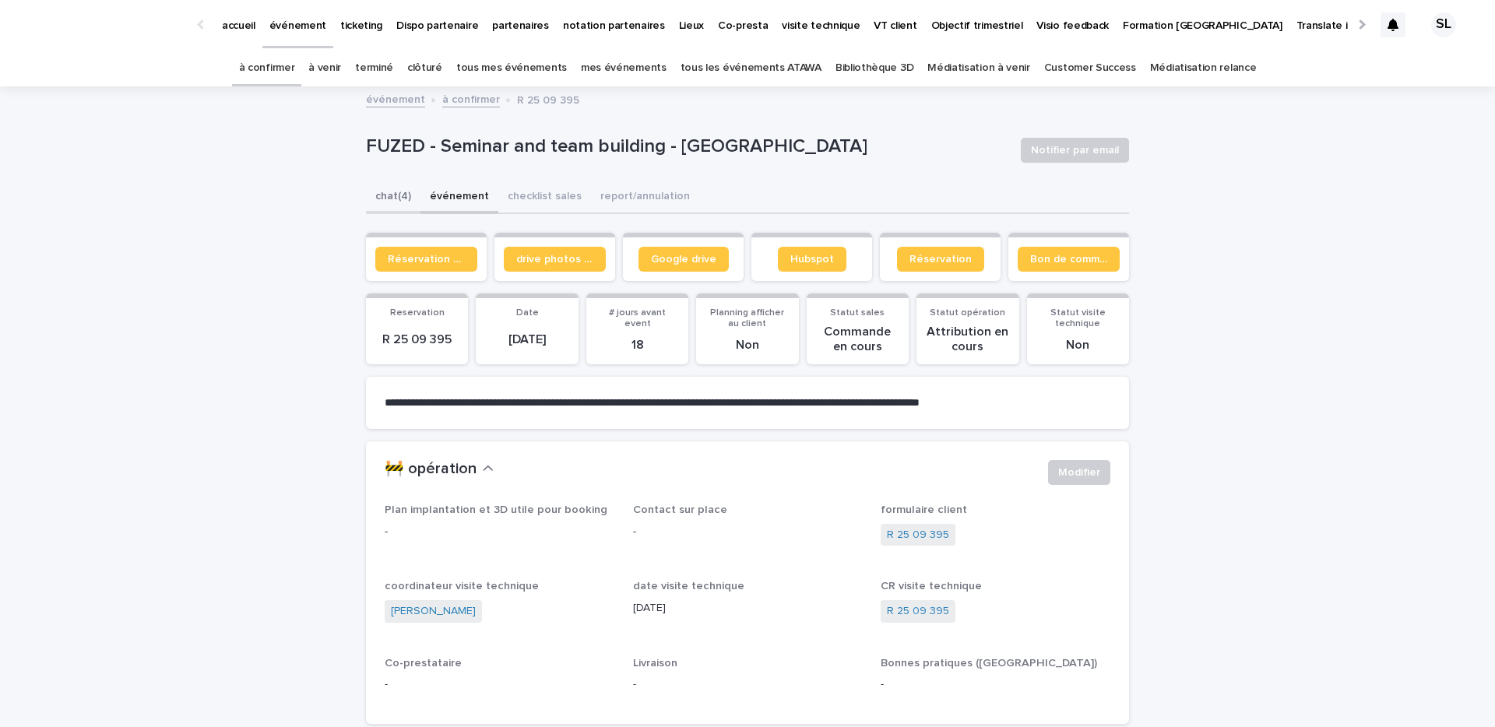
click at [403, 193] on button "chat (4)" at bounding box center [393, 197] width 55 height 33
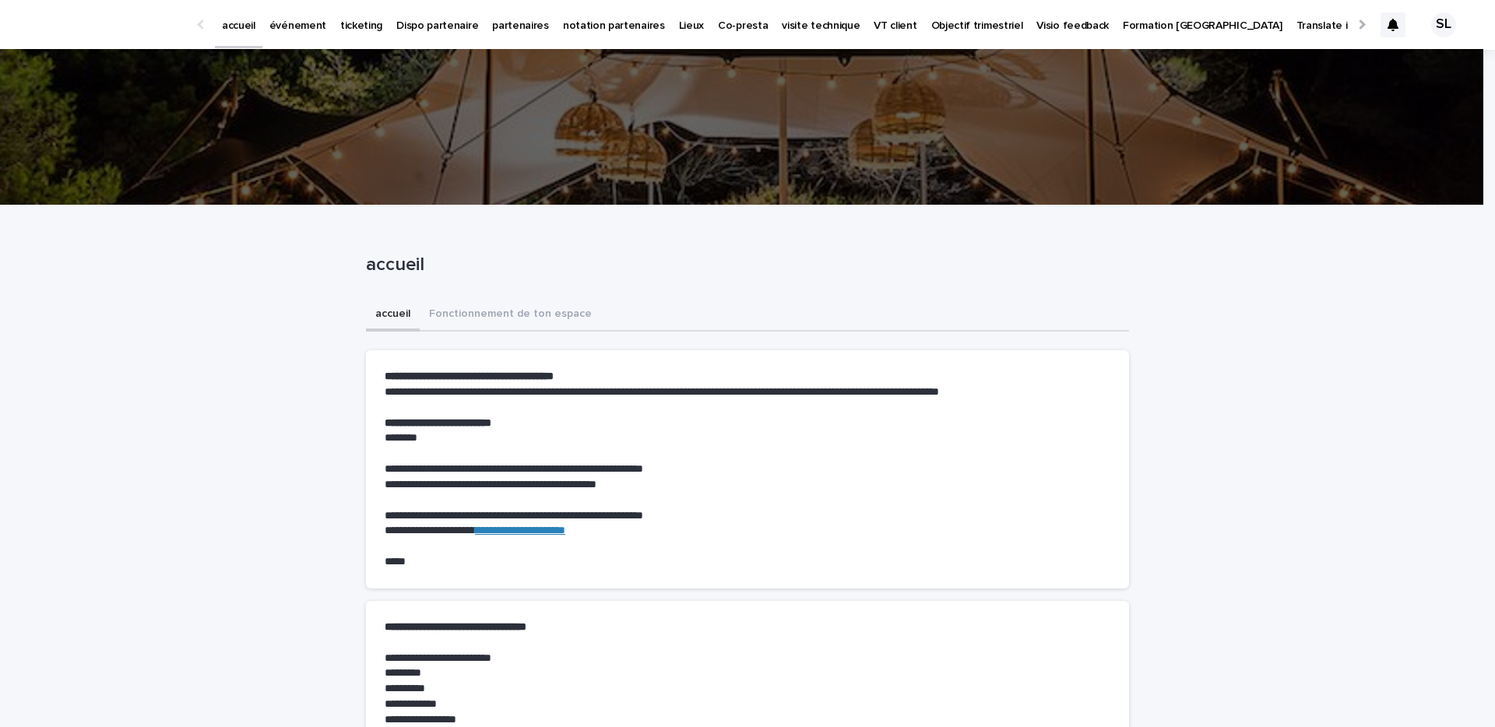
click at [305, 12] on p "événement" at bounding box center [297, 16] width 57 height 33
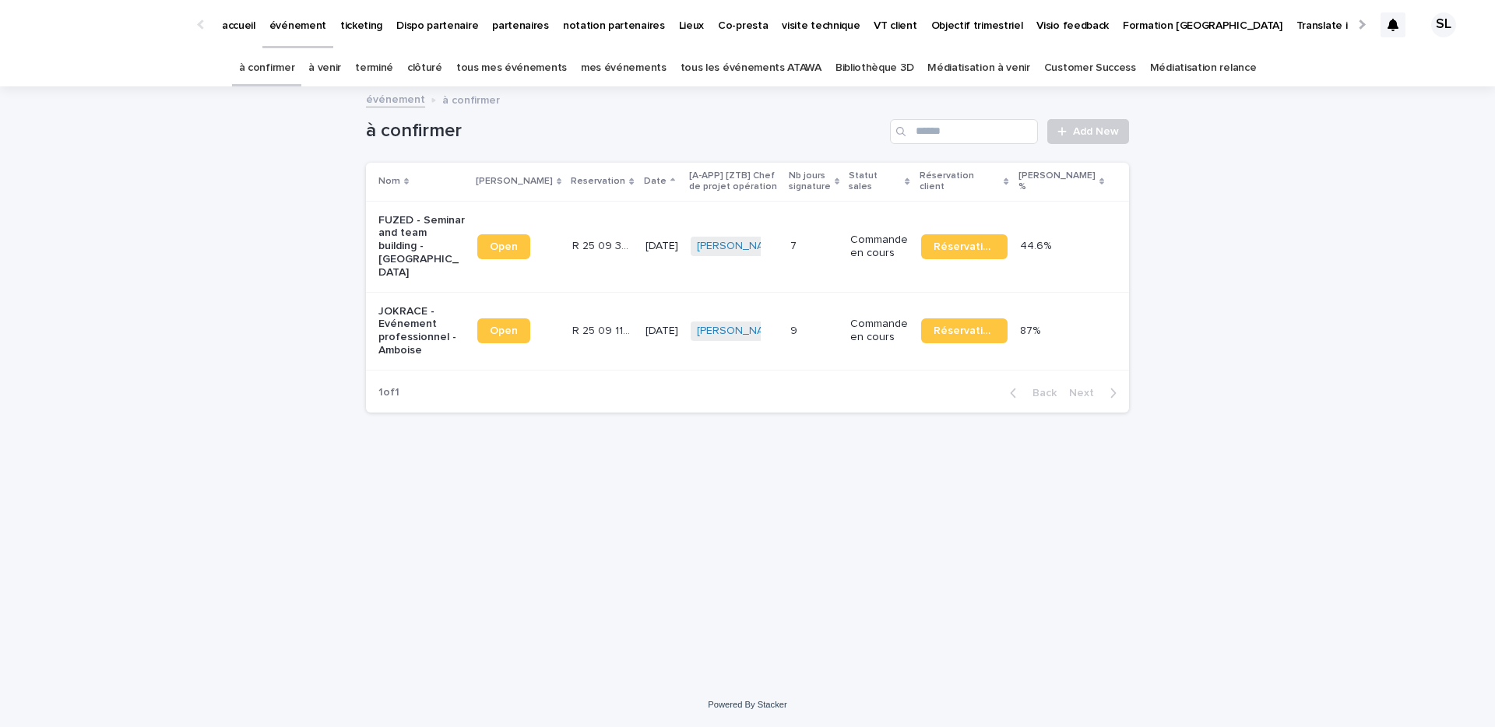
click at [414, 245] on p "FUZED - Seminar and team building - [GEOGRAPHIC_DATA]" at bounding box center [421, 246] width 86 height 65
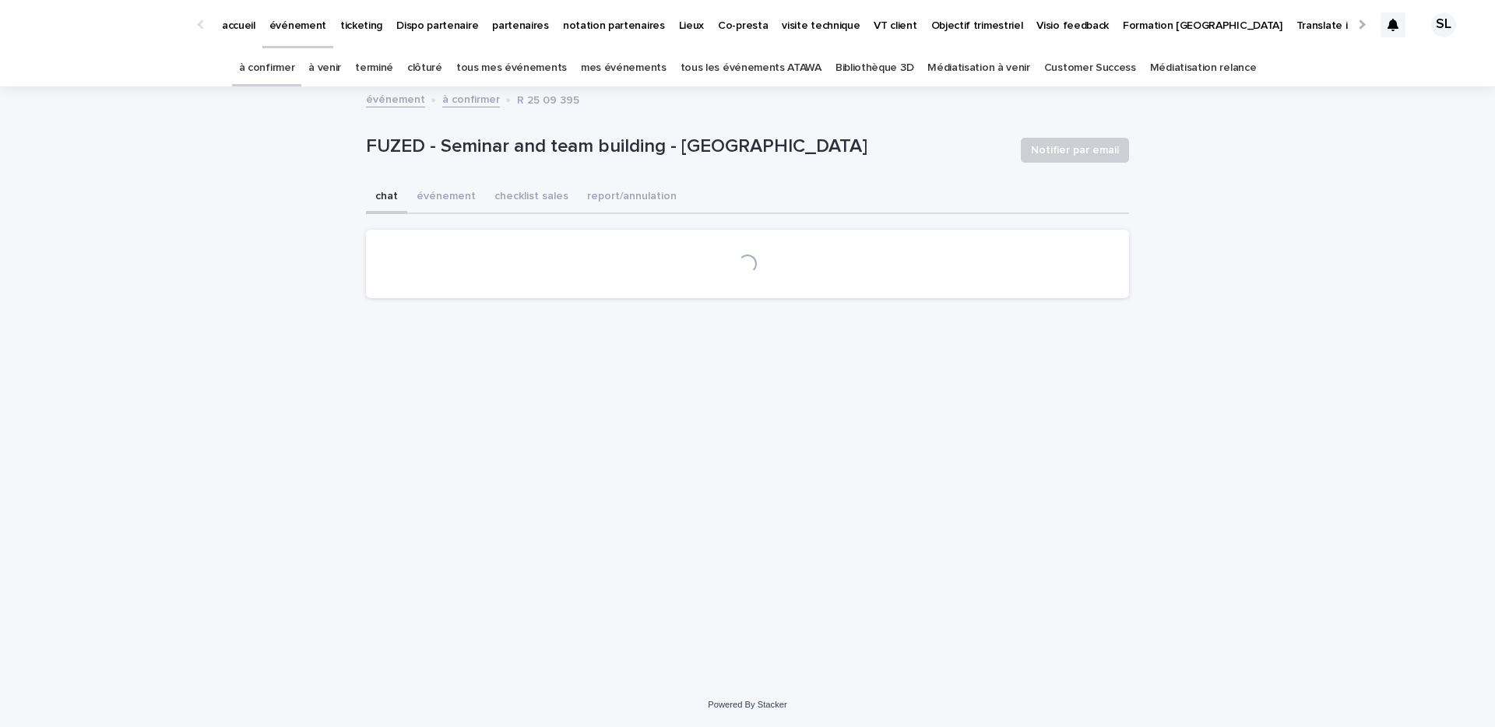
click at [433, 187] on button "événement" at bounding box center [446, 197] width 78 height 33
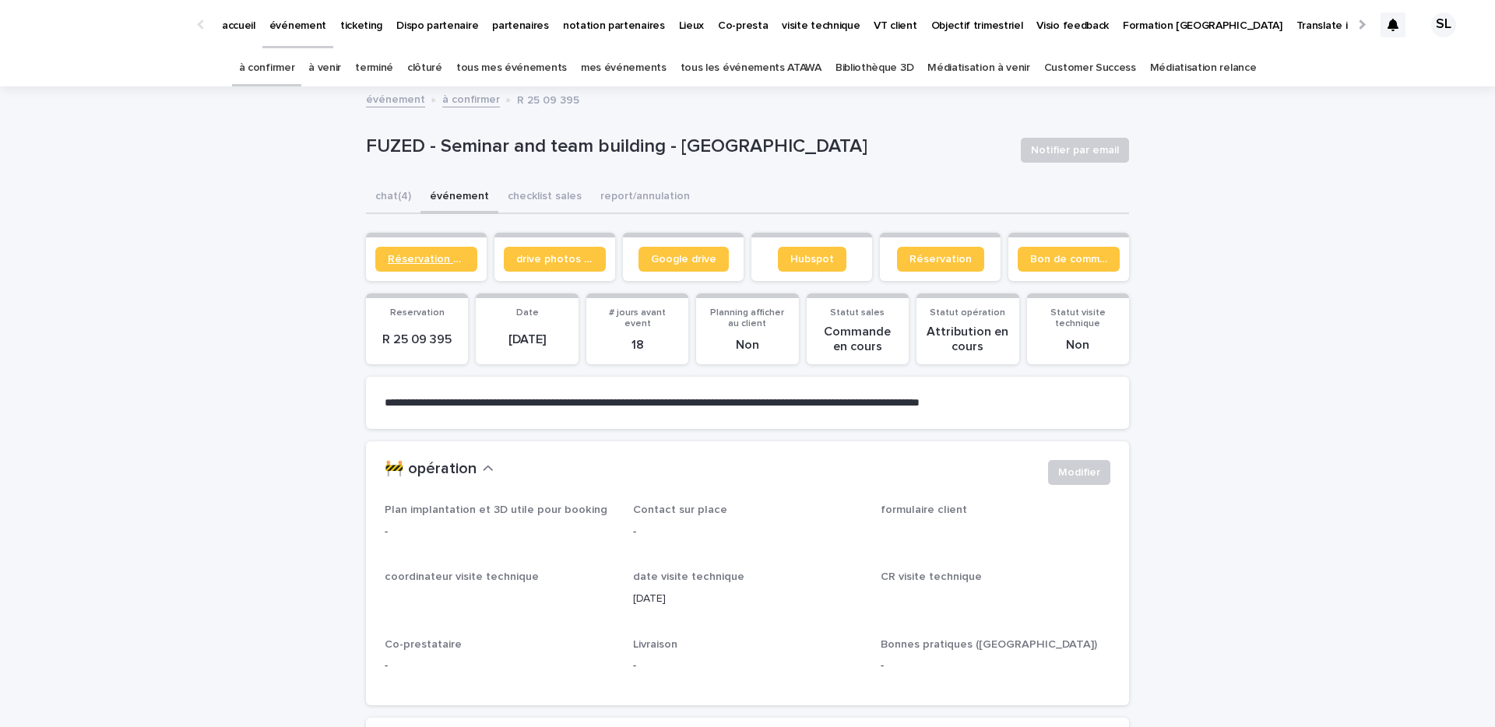
click at [426, 259] on span "Réservation client" at bounding box center [426, 259] width 77 height 11
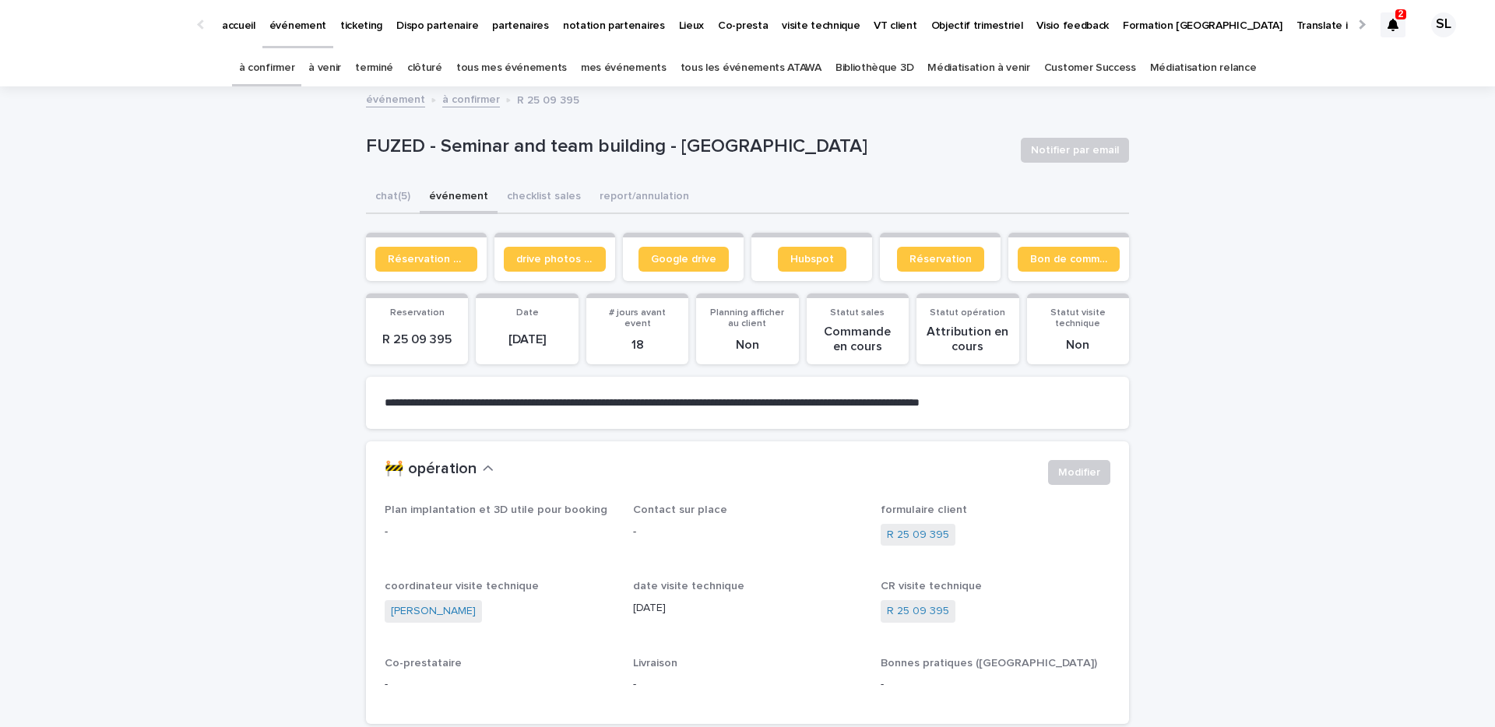
click at [1381, 35] on div at bounding box center [1393, 24] width 25 height 25
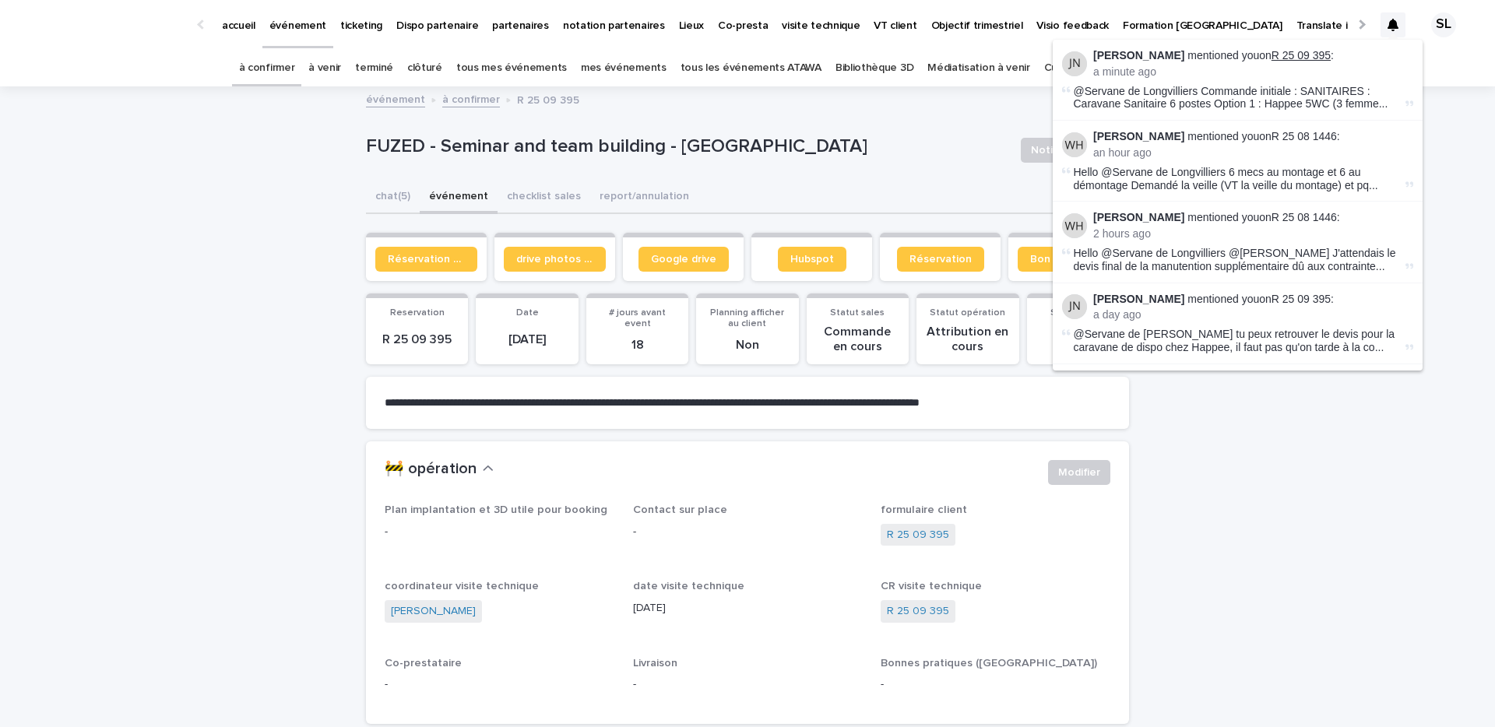
click at [1283, 49] on link "R 25 09 395" at bounding box center [1301, 55] width 59 height 12
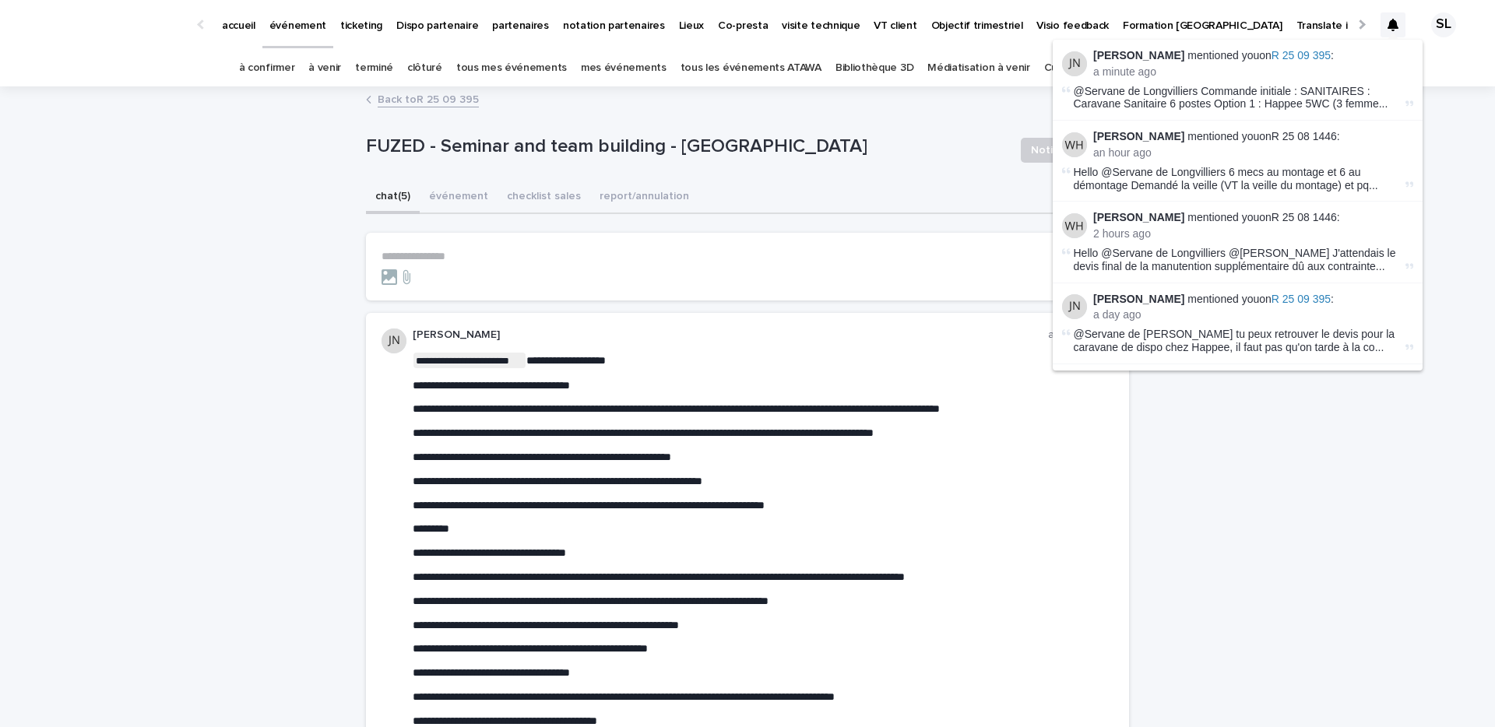
click at [988, 333] on p "[PERSON_NAME]" at bounding box center [730, 335] width 635 height 13
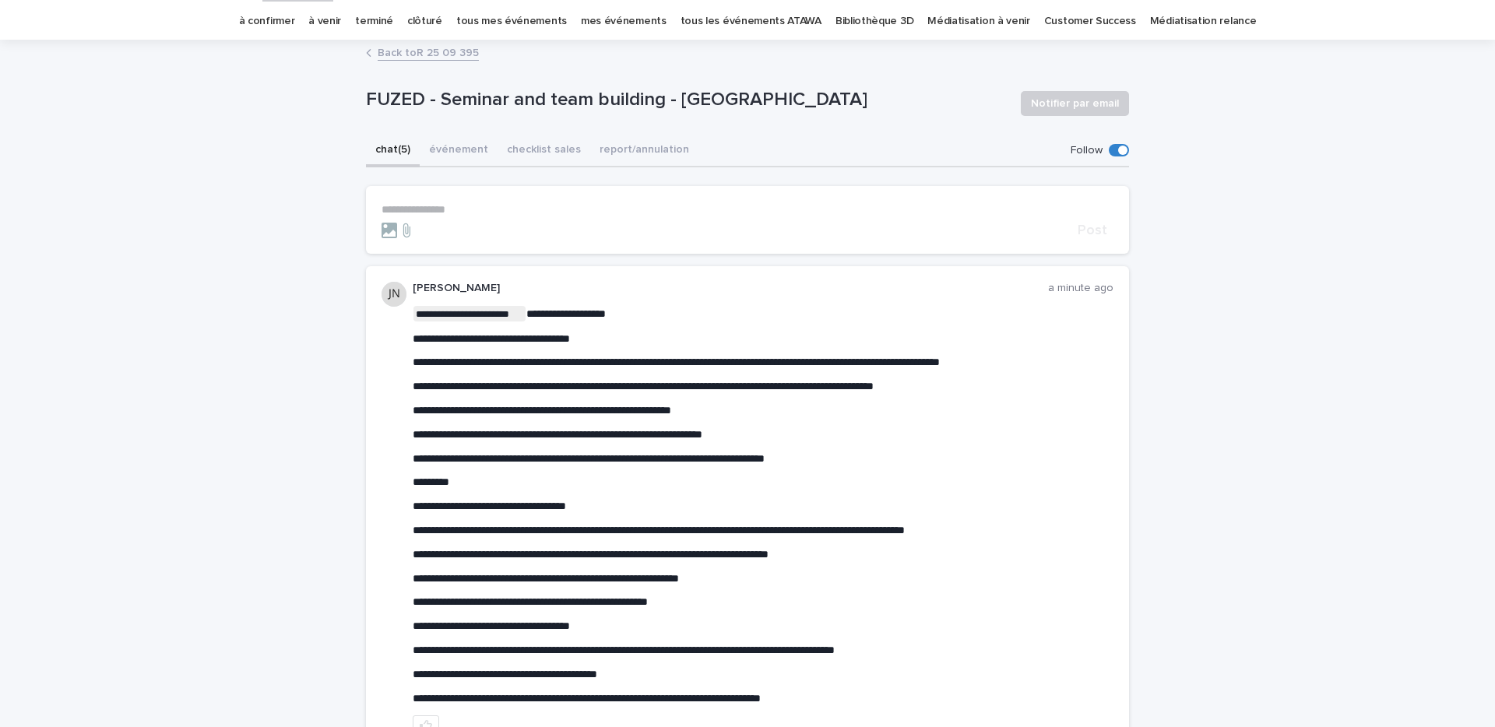
scroll to position [48, 0]
